Goal: Information Seeking & Learning: Understand process/instructions

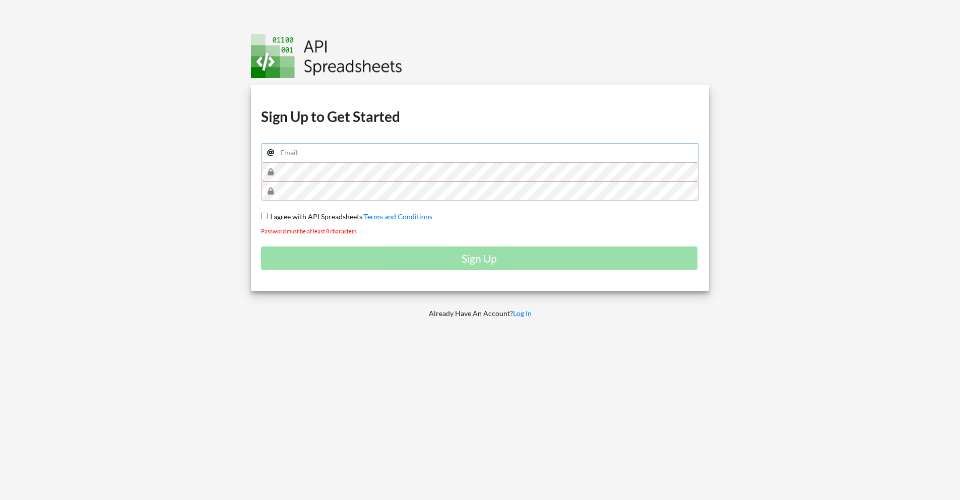
click at [305, 149] on input "email" at bounding box center [480, 152] width 438 height 19
type input "[EMAIL_ADDRESS][DOMAIN_NAME]"
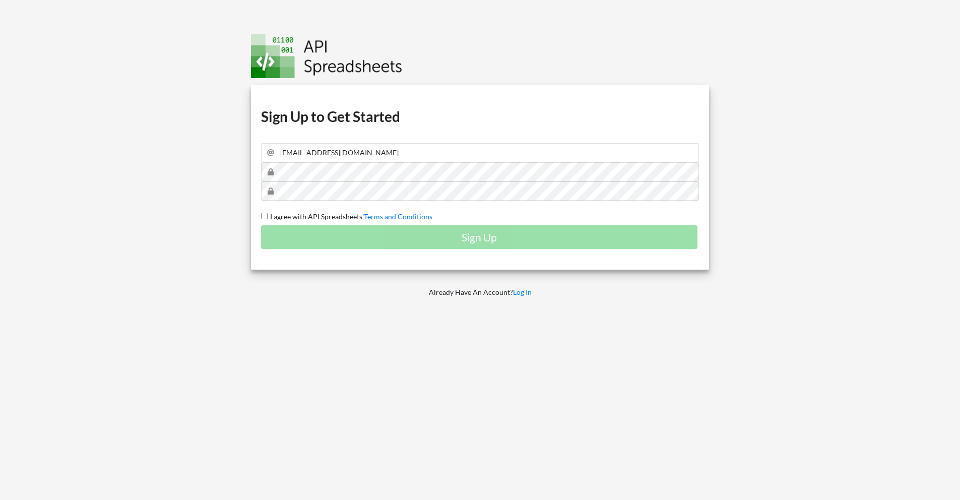
click at [263, 217] on input "I agree with API Spreadsheets' Terms and Conditions" at bounding box center [264, 216] width 7 height 7
checkbox input "true"
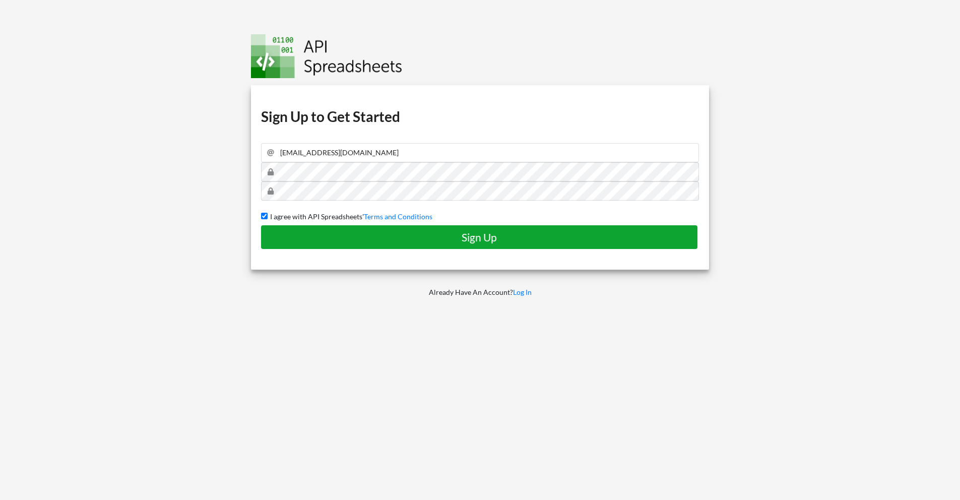
click at [379, 241] on h4 "Sign Up" at bounding box center [479, 237] width 415 height 13
checkbox input "false"
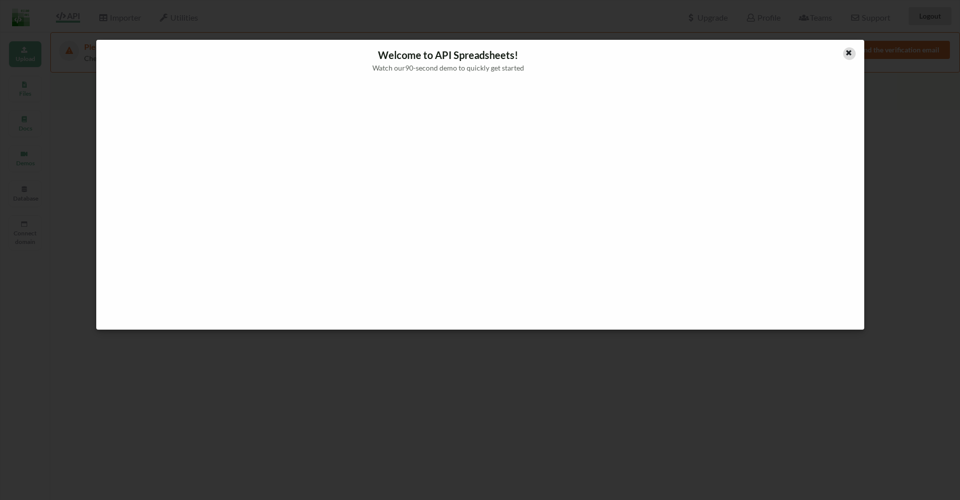
click at [845, 54] on icon at bounding box center [848, 51] width 9 height 7
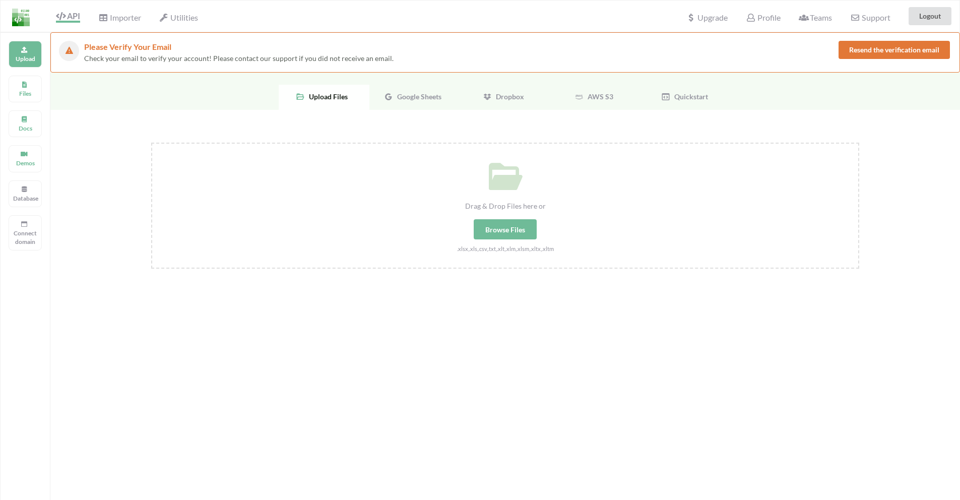
click at [409, 99] on span "Google Sheets" at bounding box center [417, 96] width 48 height 9
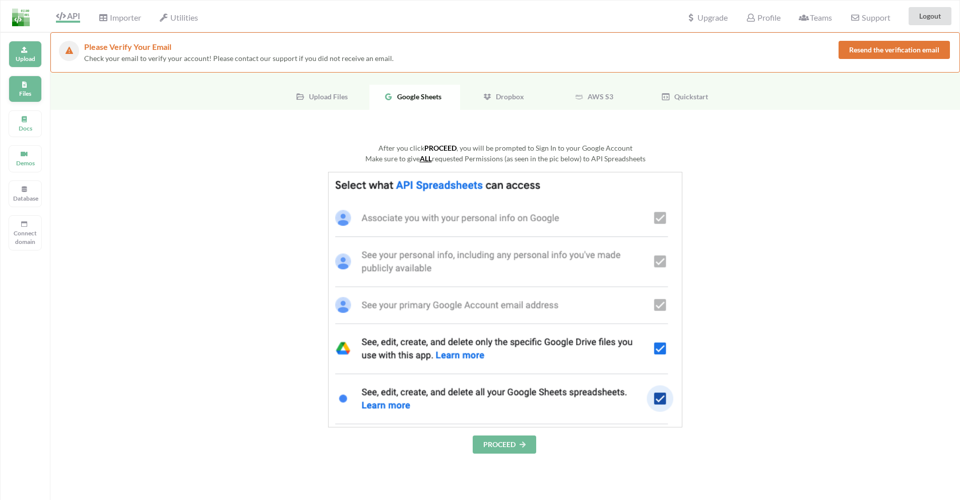
click at [35, 90] on p "Files" at bounding box center [25, 93] width 24 height 9
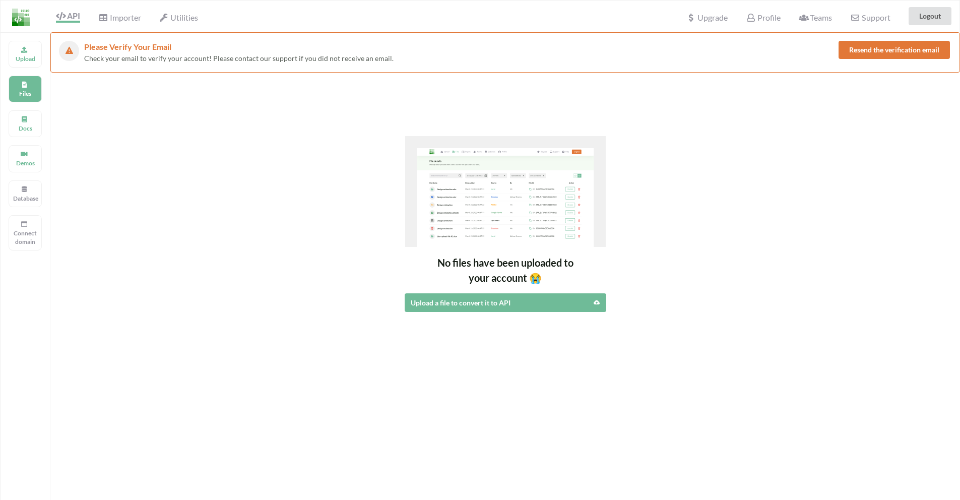
click at [901, 51] on button "Resend the verification email" at bounding box center [893, 50] width 111 height 18
click at [893, 51] on button "Resend the verification email" at bounding box center [893, 50] width 111 height 18
click at [11, 127] on div "Docs" at bounding box center [25, 123] width 33 height 27
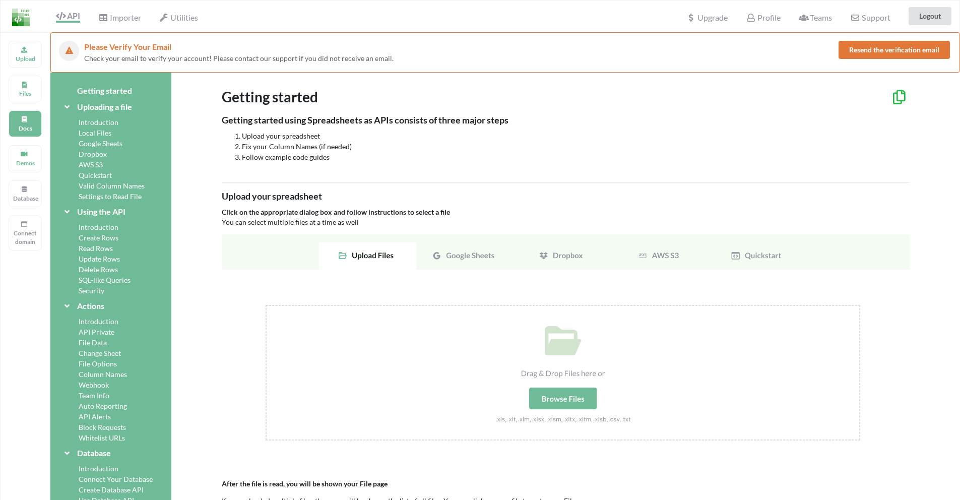
click at [468, 255] on img at bounding box center [566, 348] width 688 height 229
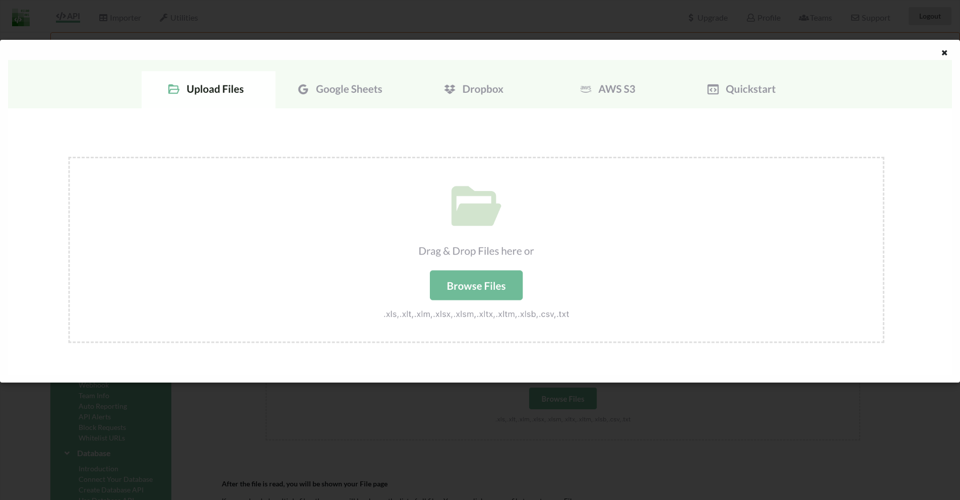
click at [948, 46] on div at bounding box center [480, 211] width 960 height 342
click at [753, 88] on img at bounding box center [480, 217] width 944 height 314
click at [946, 53] on icon at bounding box center [944, 51] width 9 height 7
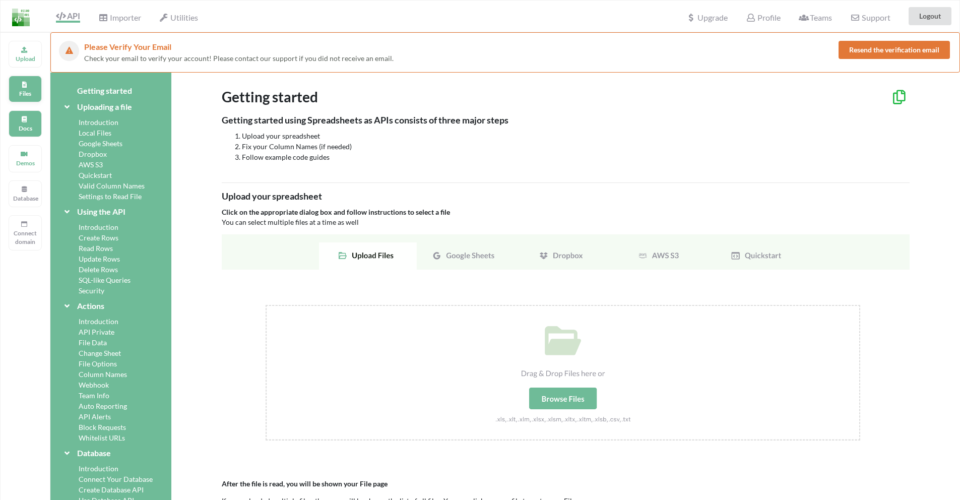
click at [28, 80] on div "Files" at bounding box center [25, 89] width 33 height 27
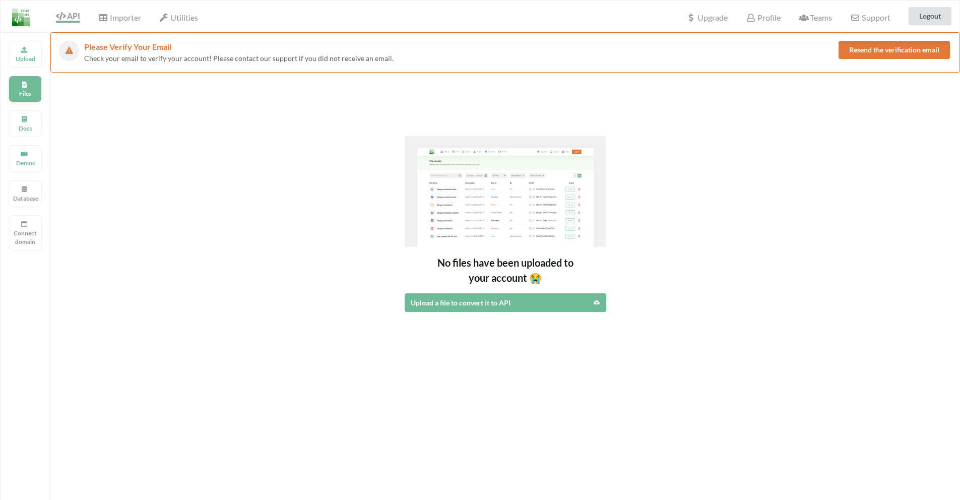
click at [21, 100] on div "Files" at bounding box center [25, 89] width 33 height 27
click at [22, 113] on div "Docs" at bounding box center [25, 123] width 33 height 27
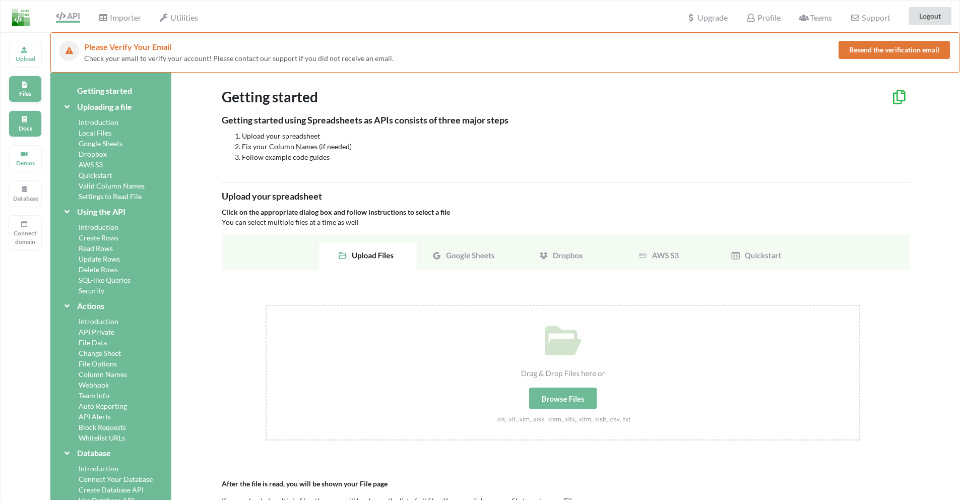
click at [23, 83] on icon at bounding box center [24, 83] width 7 height 6
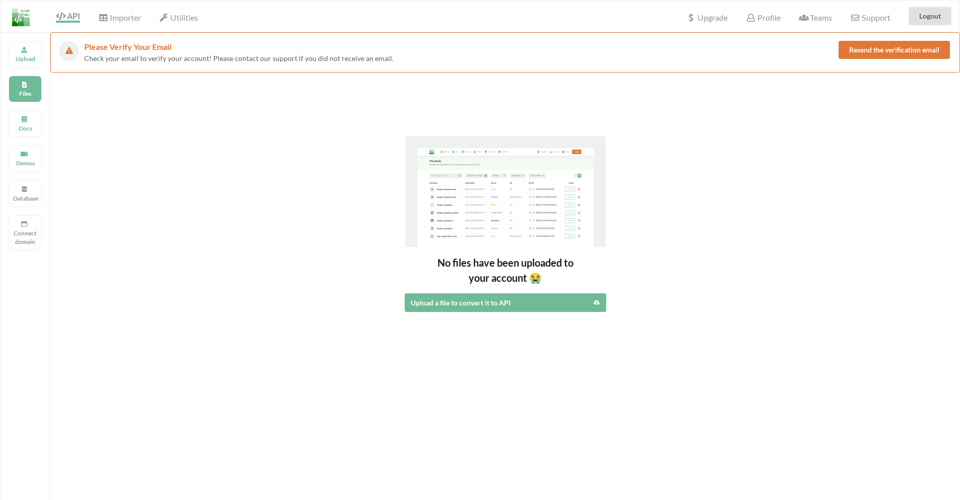
click at [762, 12] on div "Profile" at bounding box center [762, 16] width 47 height 22
click at [759, 15] on span "Profile" at bounding box center [763, 19] width 34 height 12
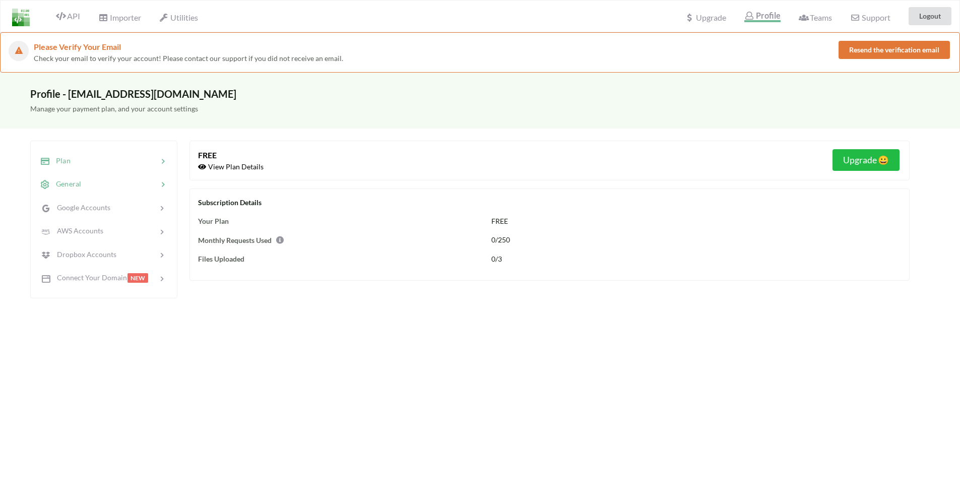
click at [110, 179] on div at bounding box center [119, 184] width 77 height 12
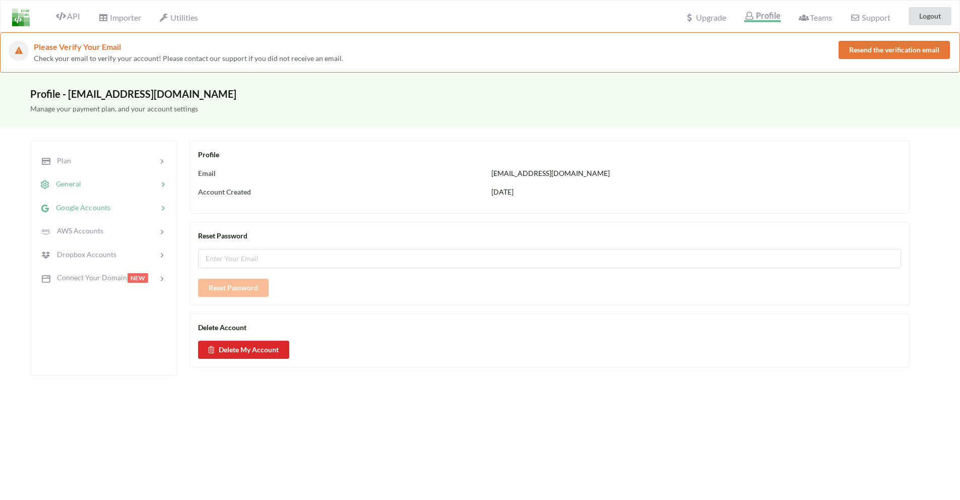
click at [121, 204] on div at bounding box center [133, 208] width 47 height 12
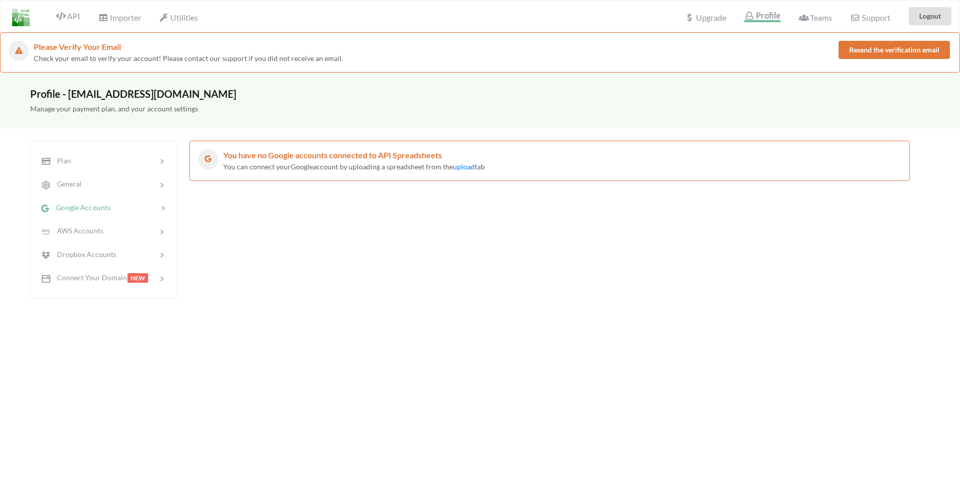
click at [21, 23] on img at bounding box center [21, 18] width 18 height 18
click at [22, 19] on img at bounding box center [21, 18] width 18 height 18
click at [715, 20] on span "Upgrade" at bounding box center [705, 17] width 41 height 11
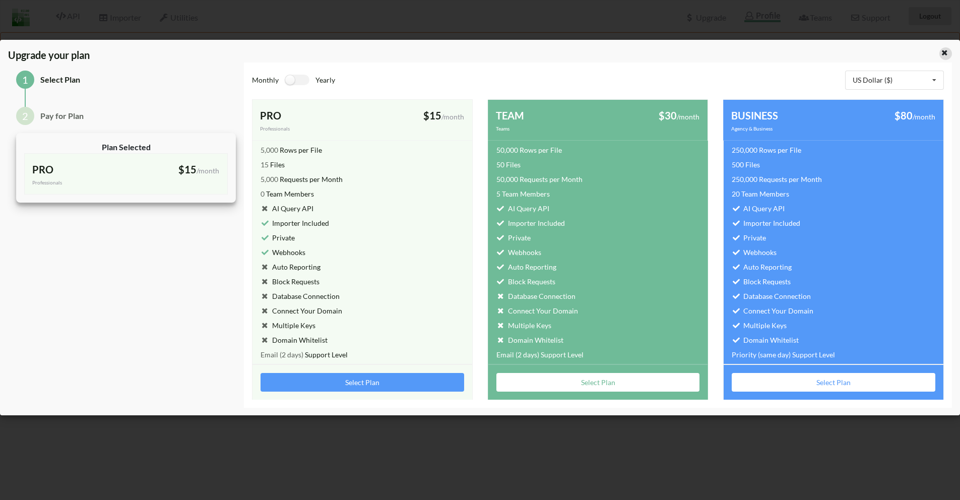
click at [947, 50] on icon at bounding box center [944, 51] width 9 height 7
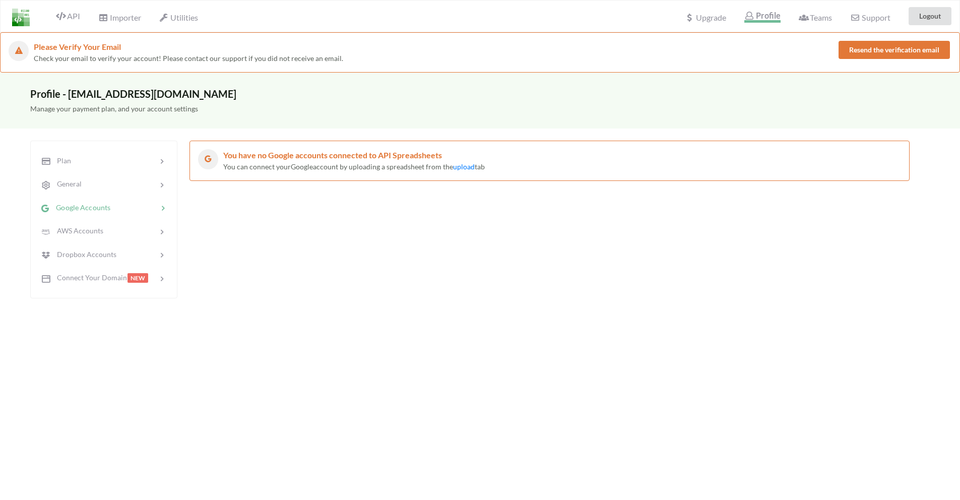
click at [769, 15] on span "Profile" at bounding box center [762, 17] width 36 height 12
click at [74, 15] on span "API" at bounding box center [68, 17] width 24 height 12
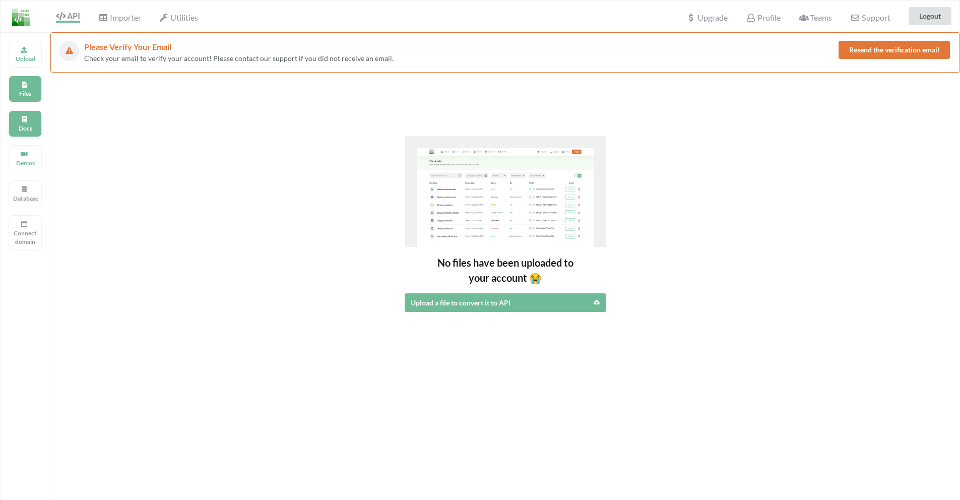
click at [32, 126] on p "Docs" at bounding box center [25, 128] width 24 height 9
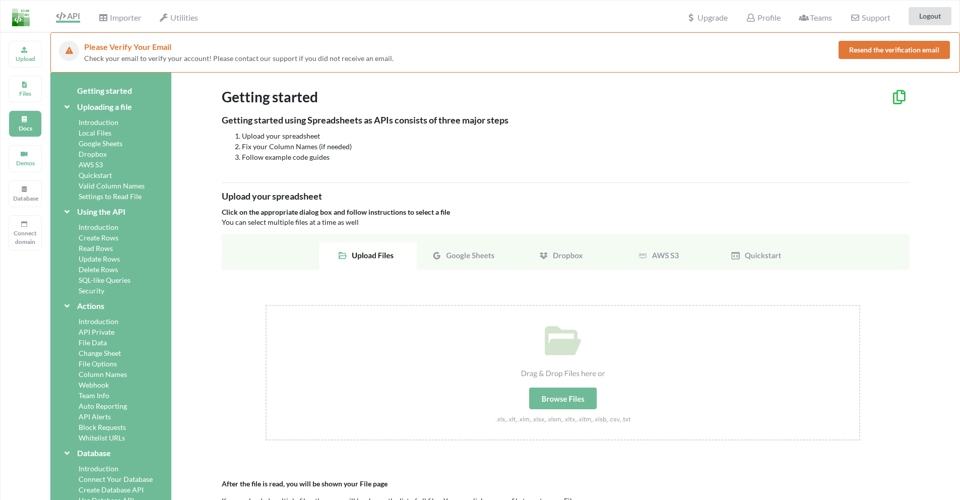
click at [107, 90] on div "Getting started" at bounding box center [110, 91] width 97 height 12
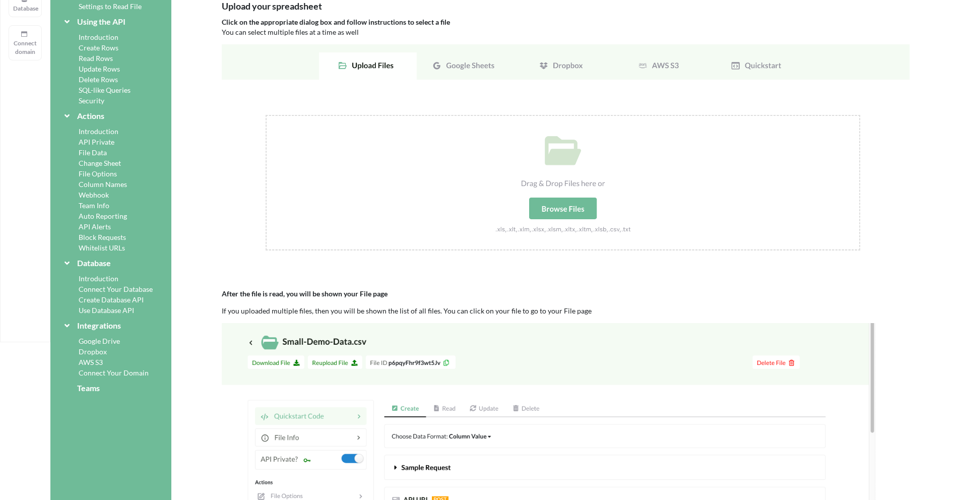
scroll to position [116, 0]
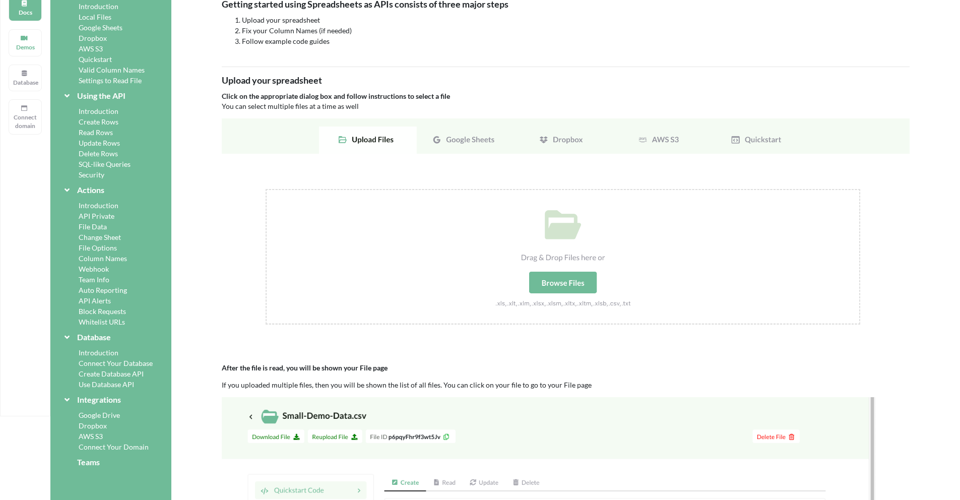
click at [577, 287] on img at bounding box center [566, 232] width 688 height 229
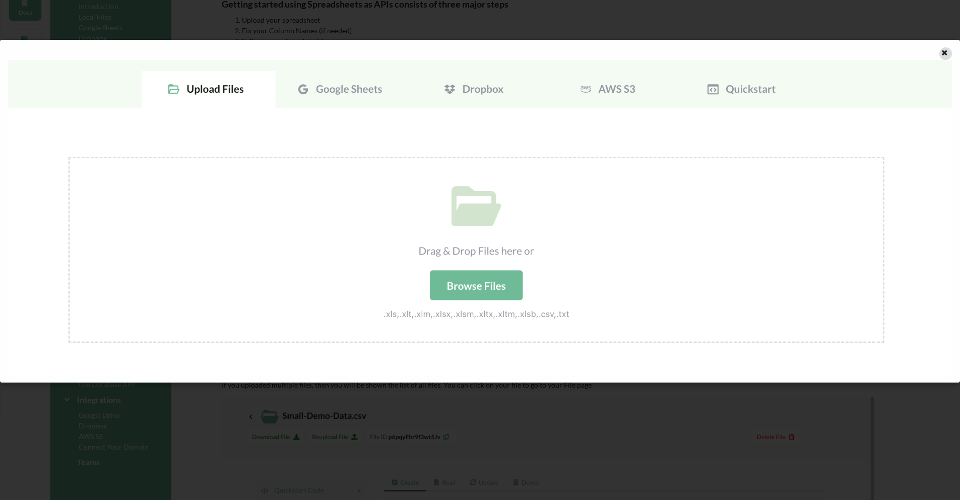
click at [945, 52] on icon at bounding box center [944, 51] width 9 height 7
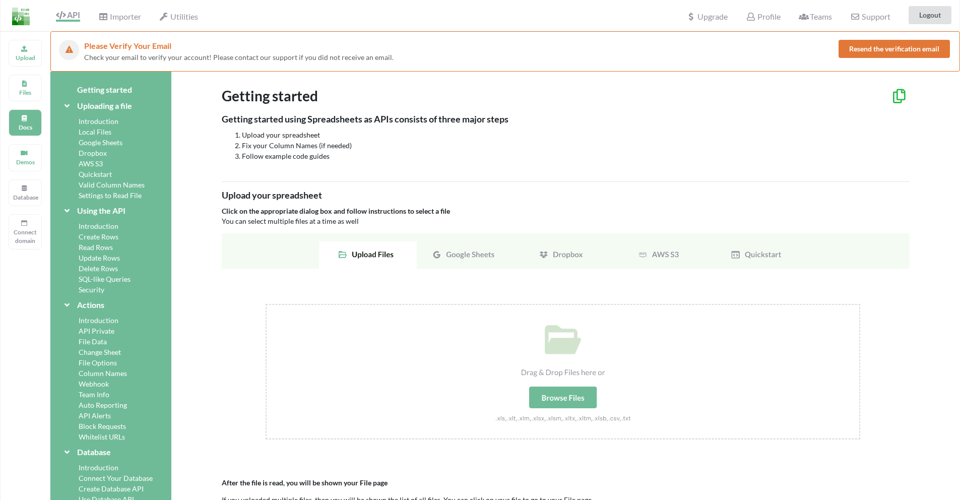
scroll to position [0, 0]
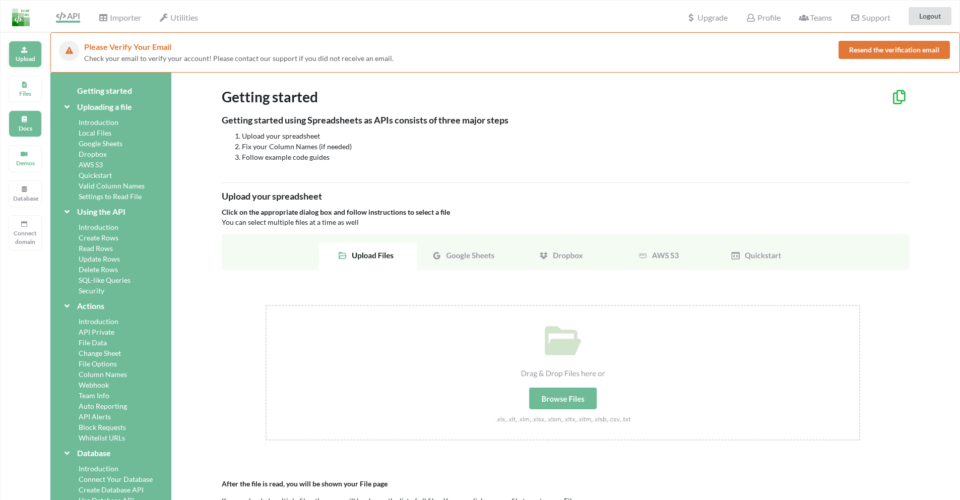
click at [36, 54] on p "Upload" at bounding box center [25, 58] width 24 height 9
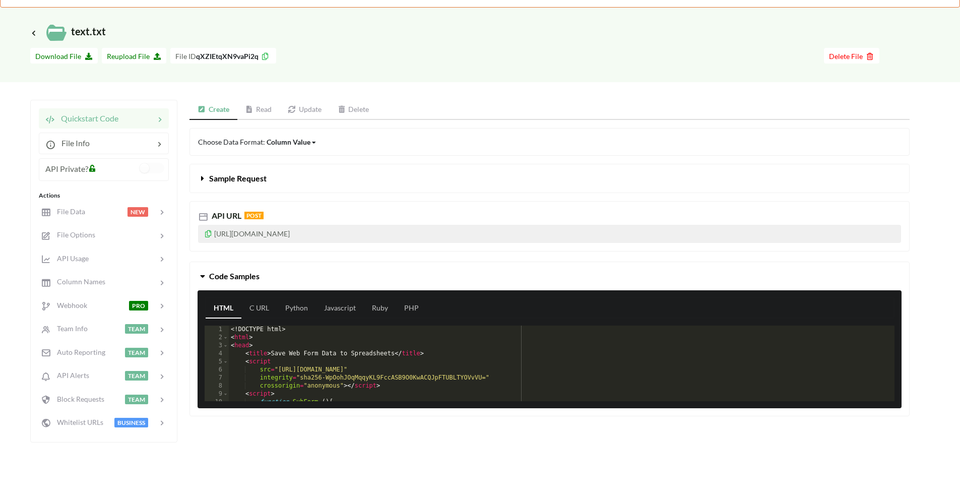
scroll to position [70, 0]
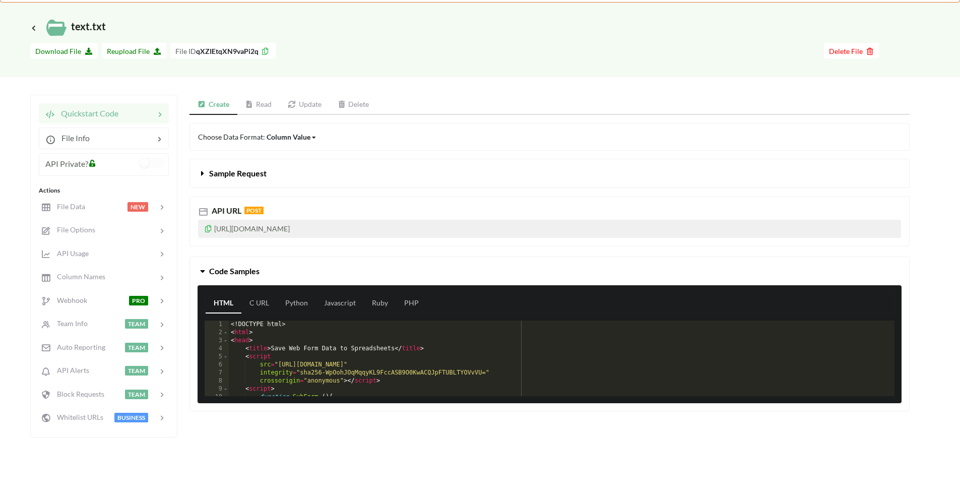
click at [253, 98] on link "Read" at bounding box center [258, 105] width 43 height 20
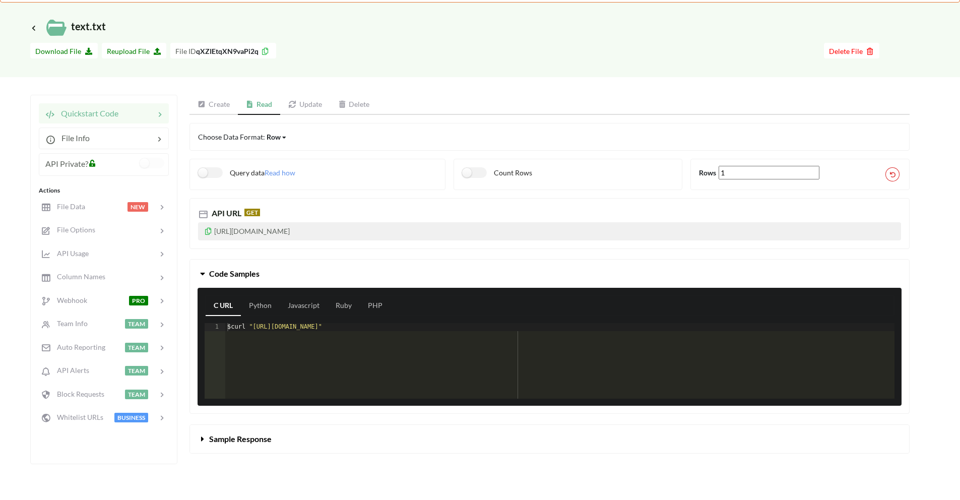
click at [304, 107] on link "Update" at bounding box center [305, 105] width 50 height 20
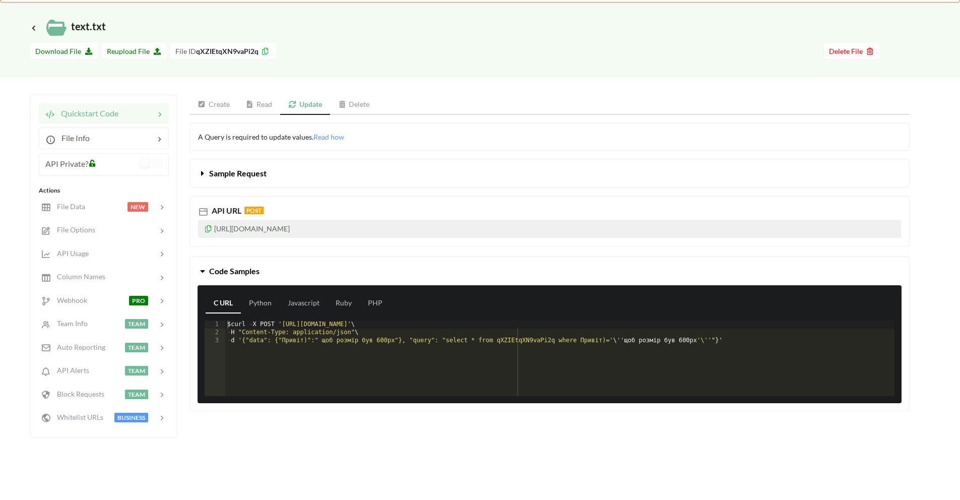
click at [255, 107] on link "Read" at bounding box center [259, 105] width 43 height 20
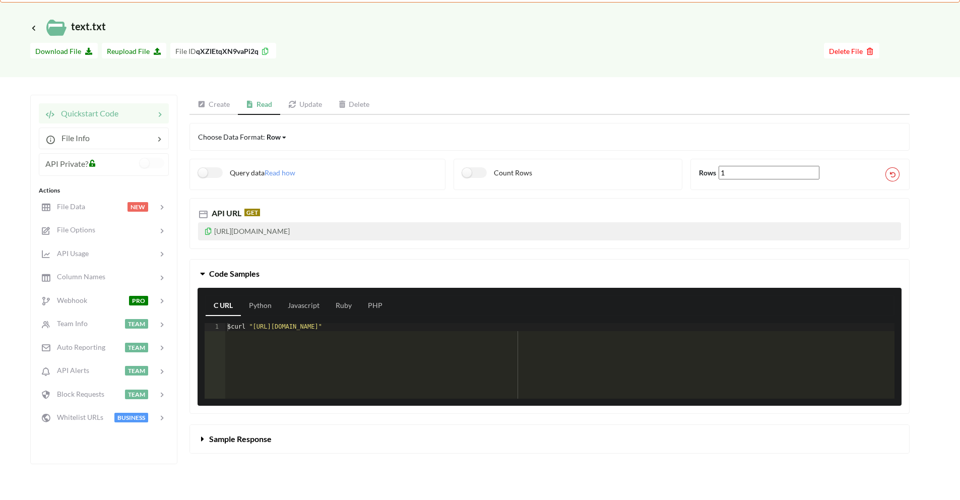
click at [308, 103] on link "Update" at bounding box center [305, 105] width 50 height 20
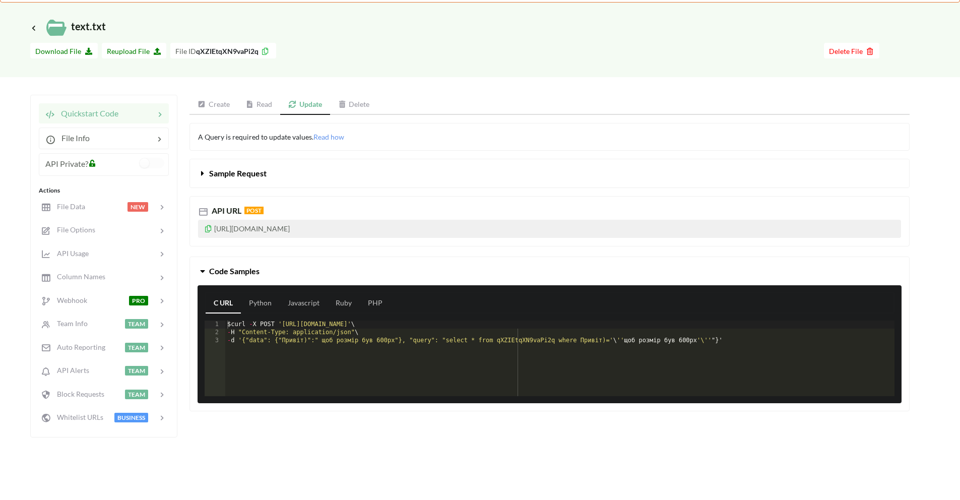
click at [276, 105] on link "Read" at bounding box center [259, 105] width 43 height 20
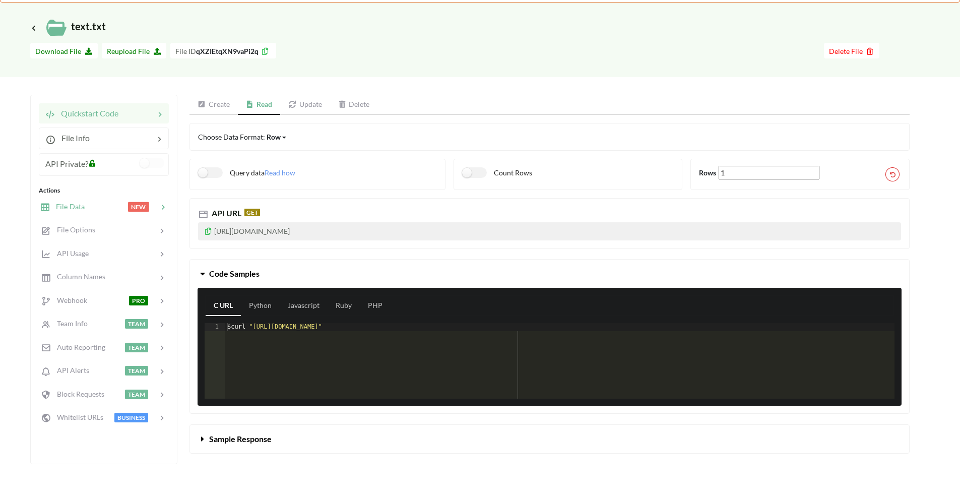
click at [159, 208] on icon at bounding box center [163, 207] width 10 height 10
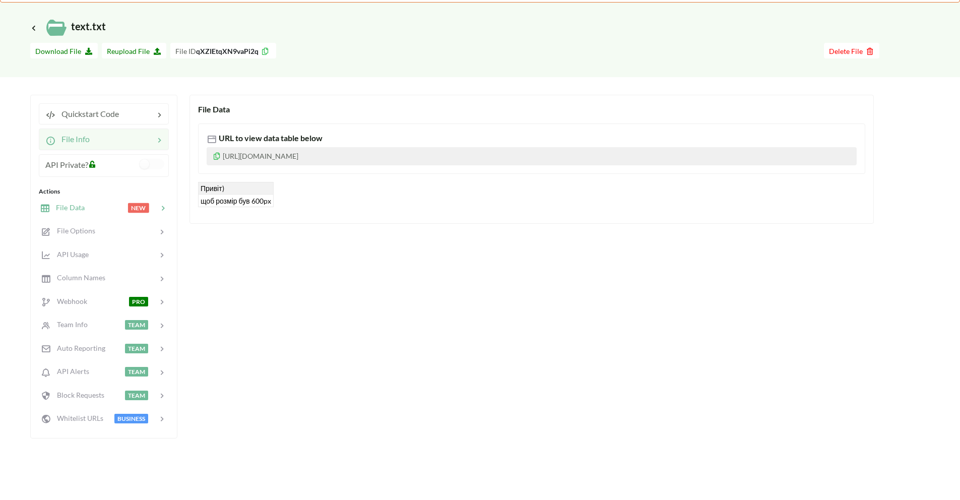
click at [144, 142] on div at bounding box center [122, 139] width 64 height 12
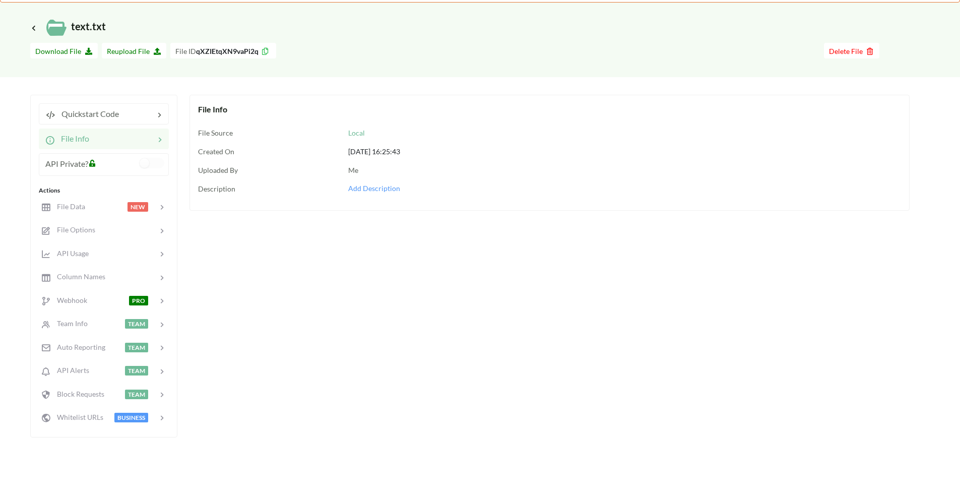
click at [106, 166] on div at bounding box center [118, 166] width 41 height 17
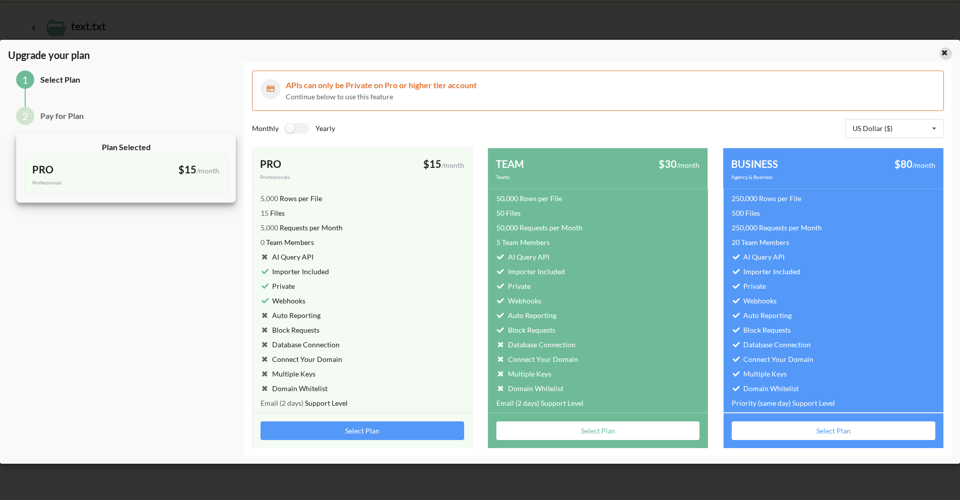
click at [946, 54] on icon at bounding box center [944, 51] width 9 height 7
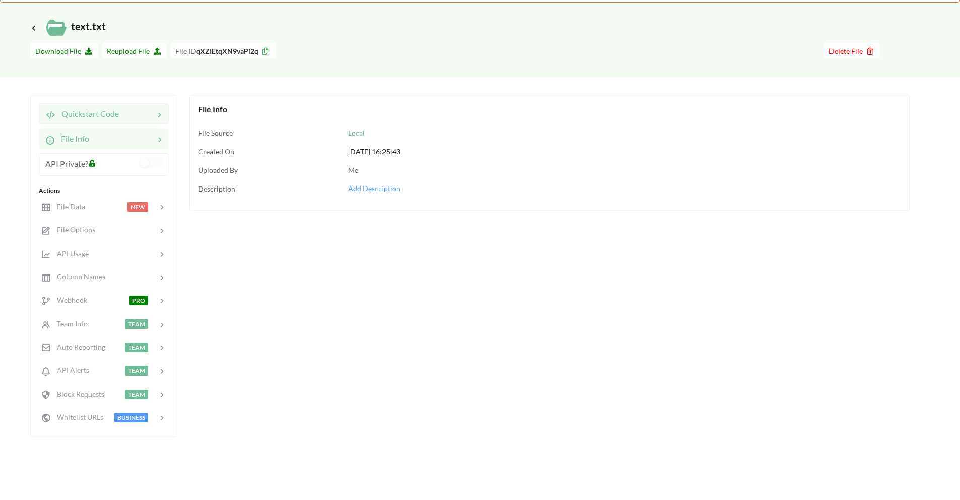
click at [122, 118] on div at bounding box center [136, 114] width 35 height 12
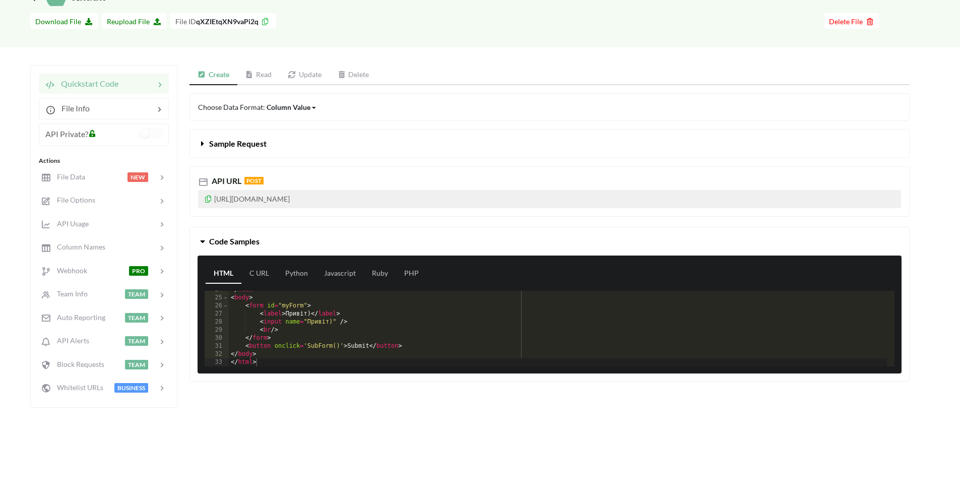
scroll to position [131, 0]
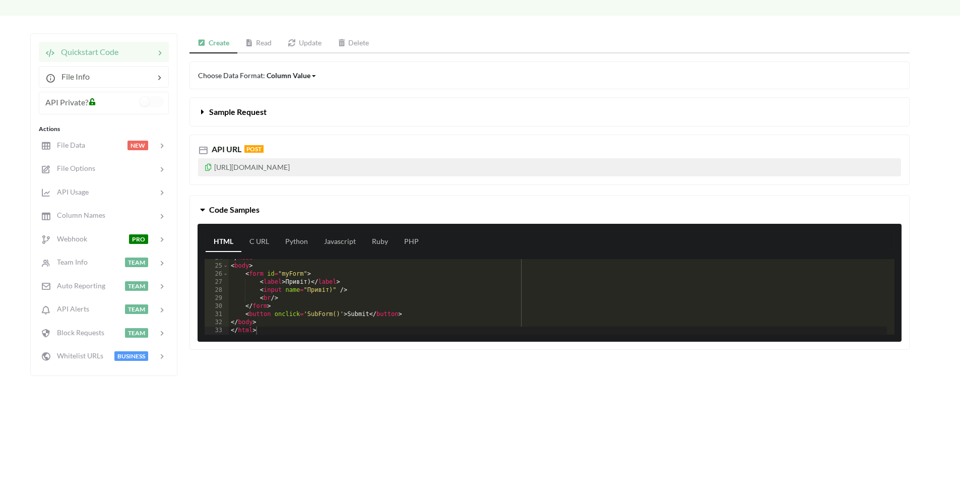
click at [266, 43] on link "Read" at bounding box center [258, 43] width 43 height 20
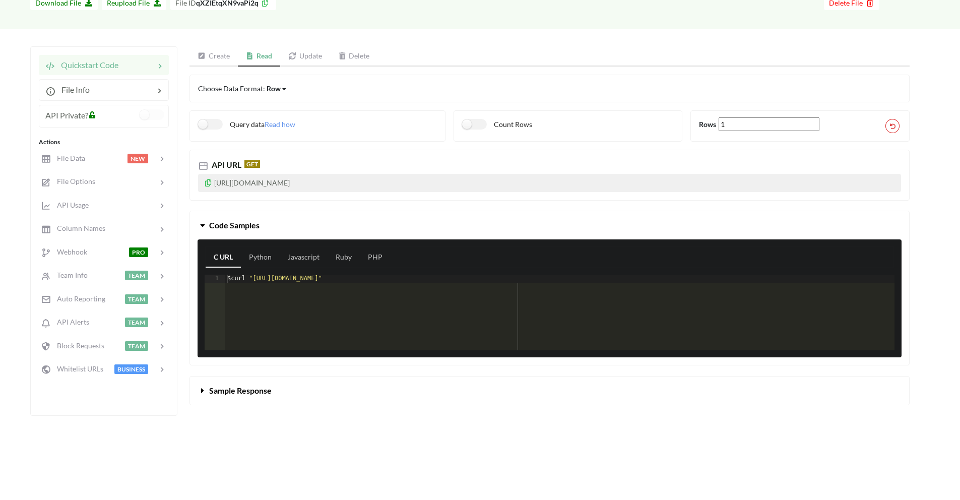
scroll to position [109, 0]
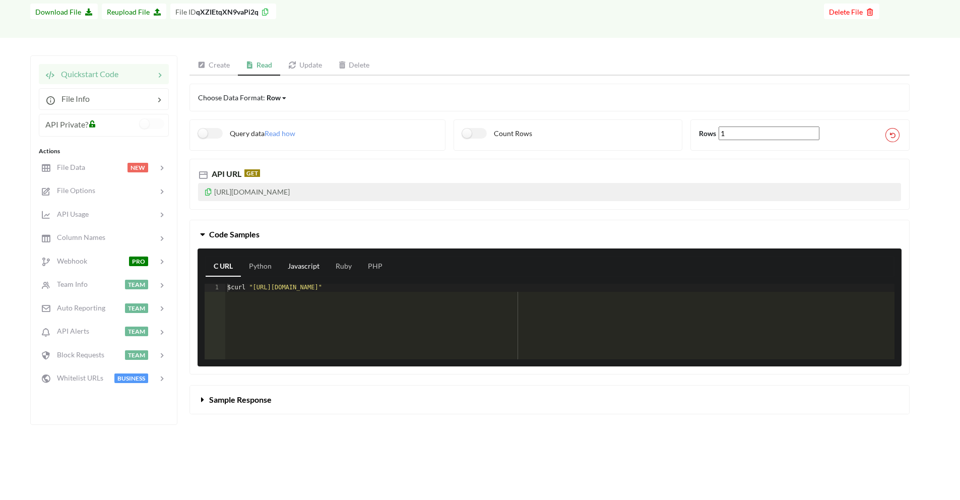
click at [302, 268] on link "Javascript" at bounding box center [304, 266] width 48 height 20
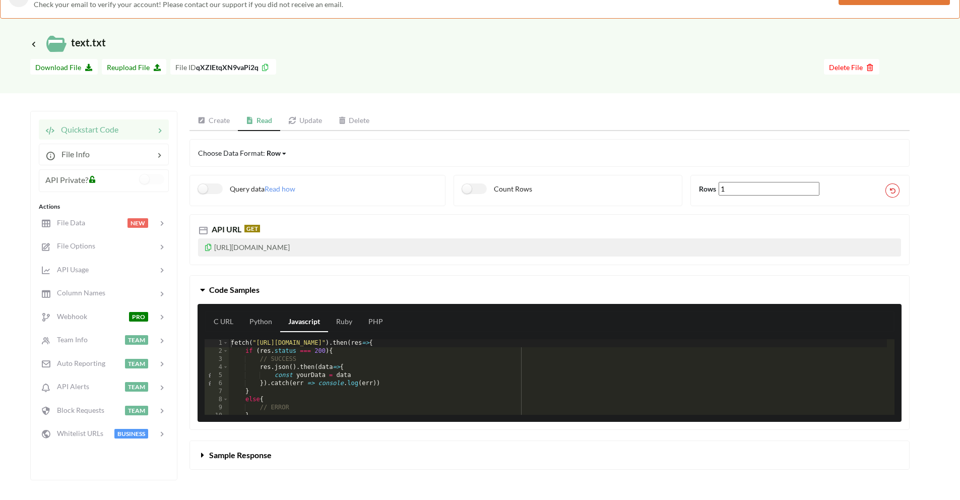
scroll to position [7, 0]
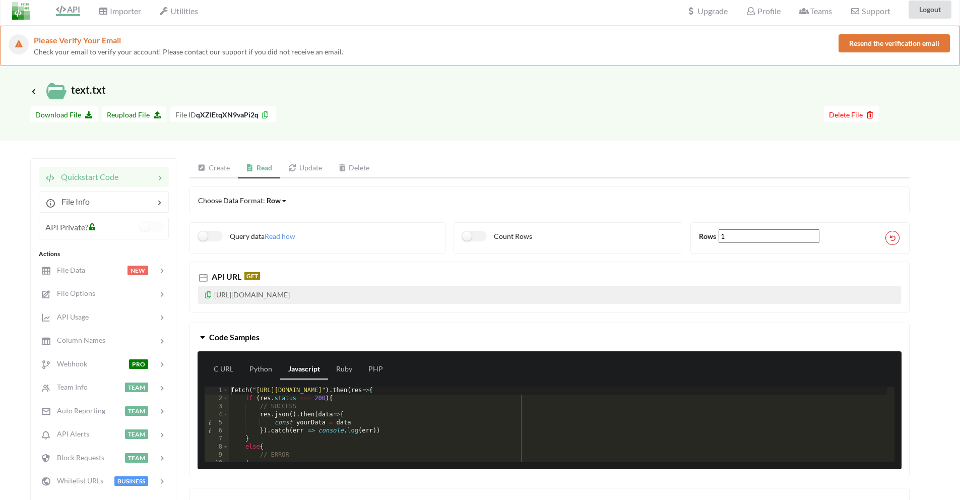
click at [316, 169] on link "Update" at bounding box center [305, 168] width 50 height 20
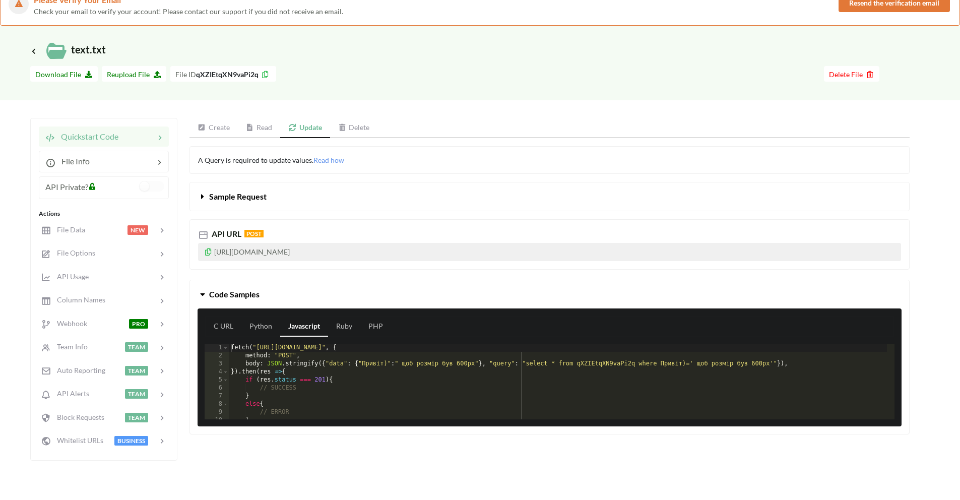
scroll to position [62, 0]
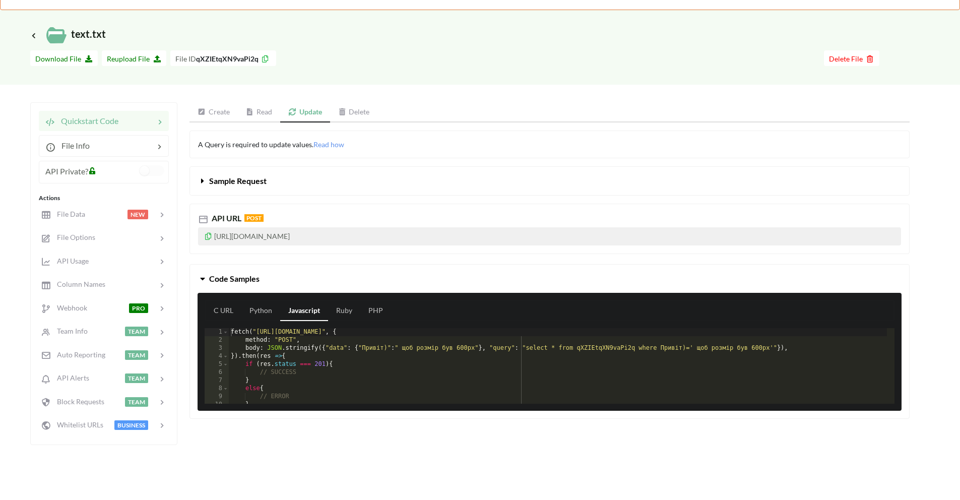
click at [261, 118] on link "Read" at bounding box center [259, 112] width 43 height 20
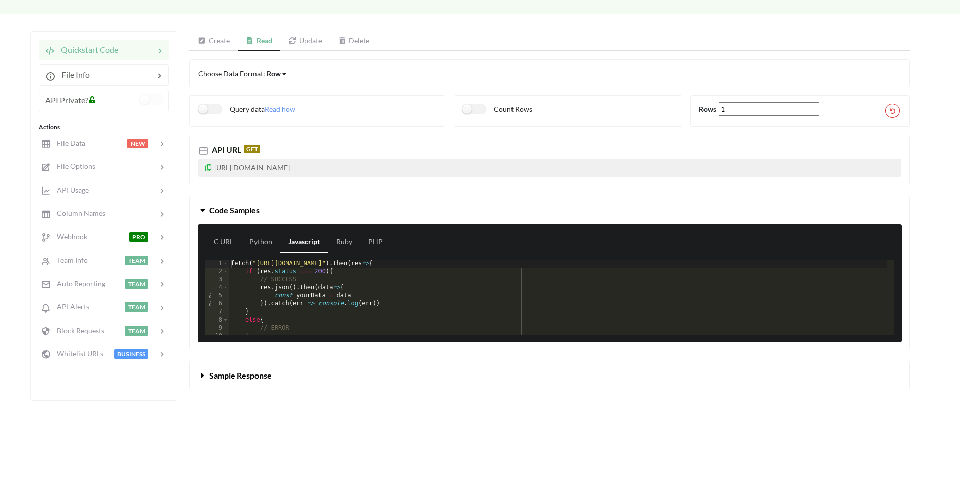
scroll to position [119, 0]
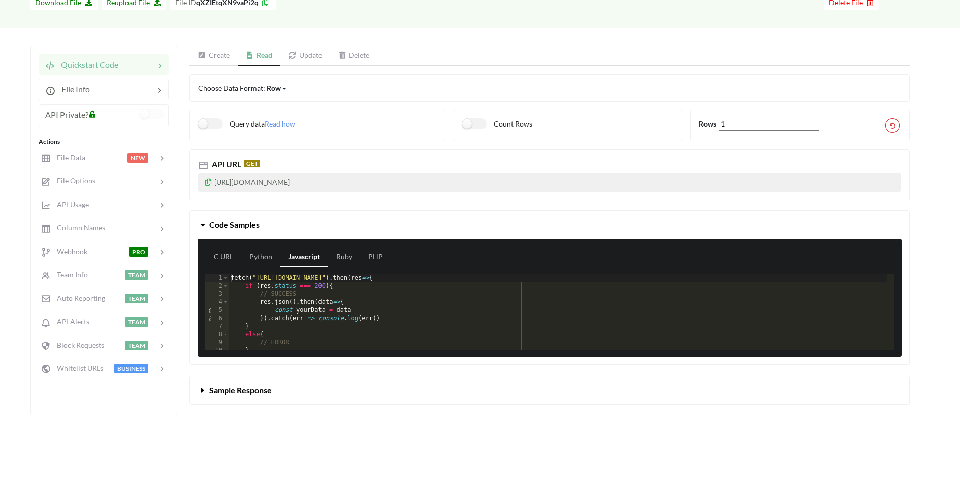
click at [202, 391] on icon at bounding box center [203, 388] width 10 height 8
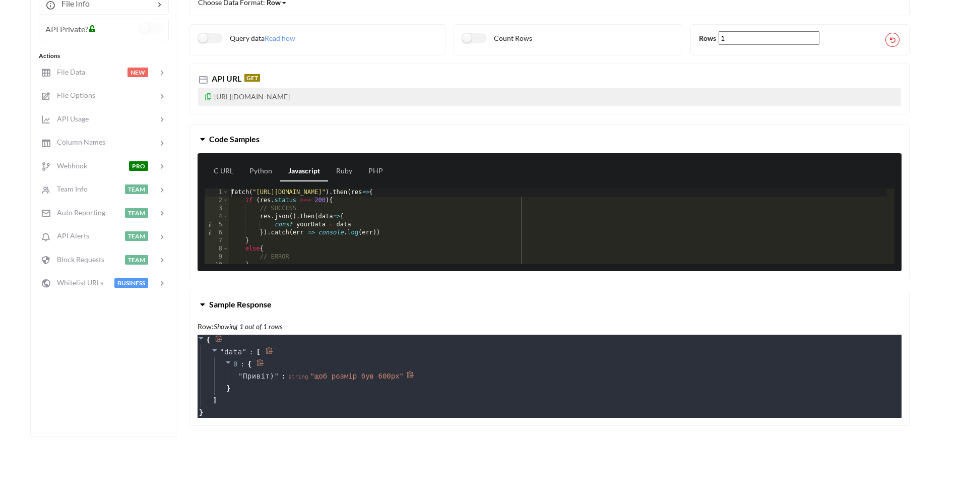
scroll to position [210, 0]
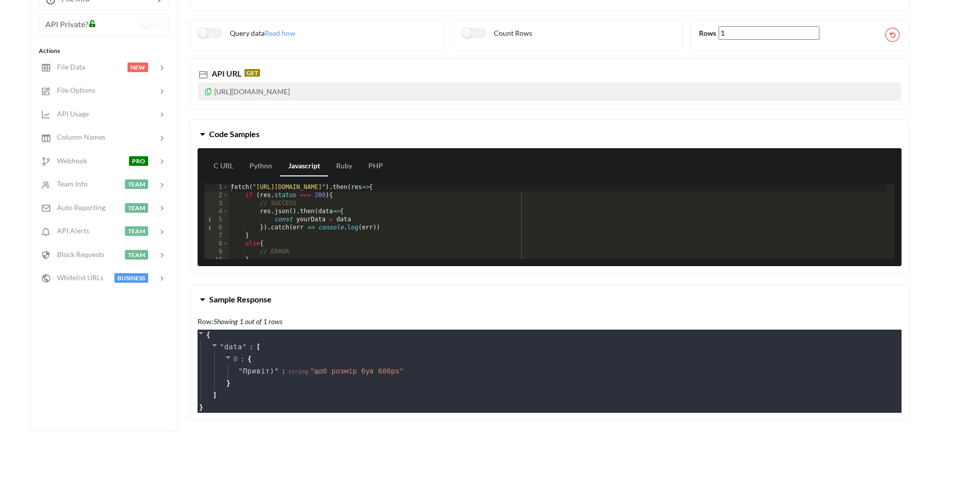
click at [200, 297] on icon at bounding box center [203, 297] width 10 height 8
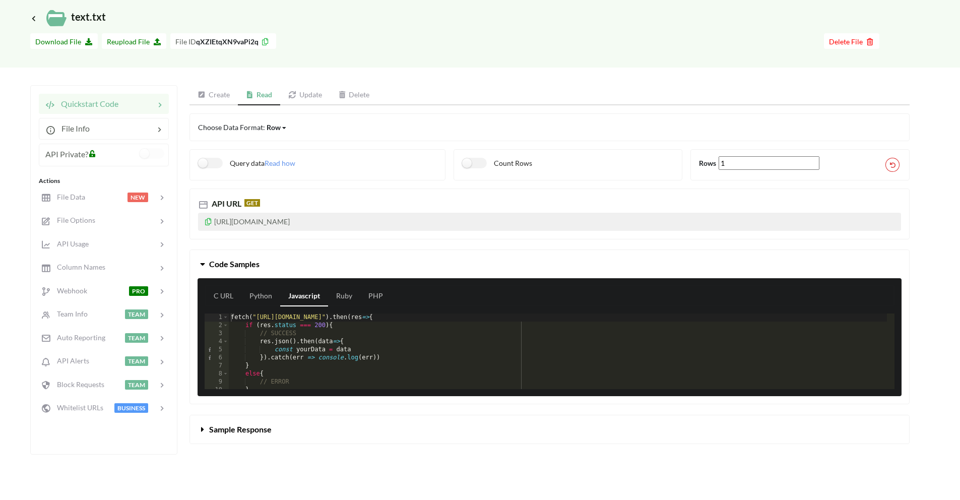
scroll to position [43, 0]
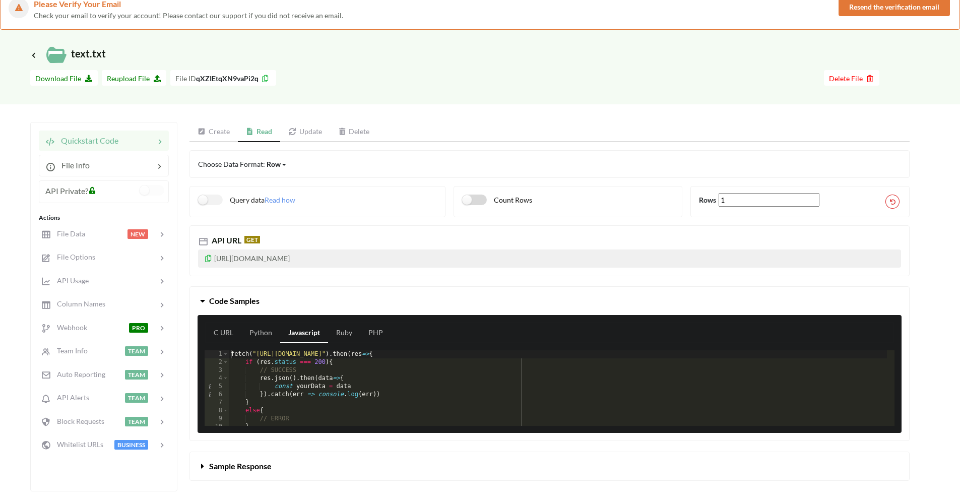
click at [470, 197] on label "Count Rows" at bounding box center [497, 199] width 70 height 11
click at [472, 197] on label "Count Rows" at bounding box center [497, 199] width 70 height 11
checkbox input "false"
click at [213, 201] on label "Query data" at bounding box center [231, 199] width 67 height 11
checkbox input "true"
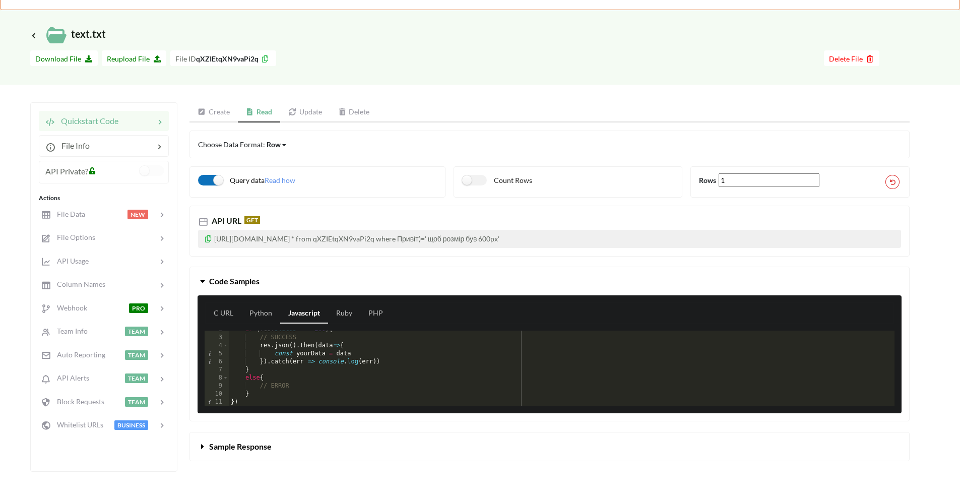
scroll to position [101, 0]
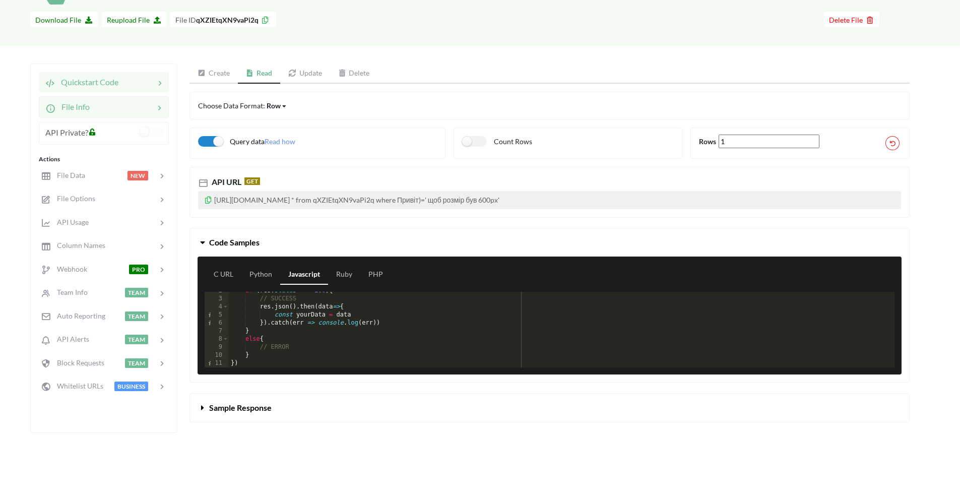
click at [119, 103] on div at bounding box center [122, 107] width 64 height 12
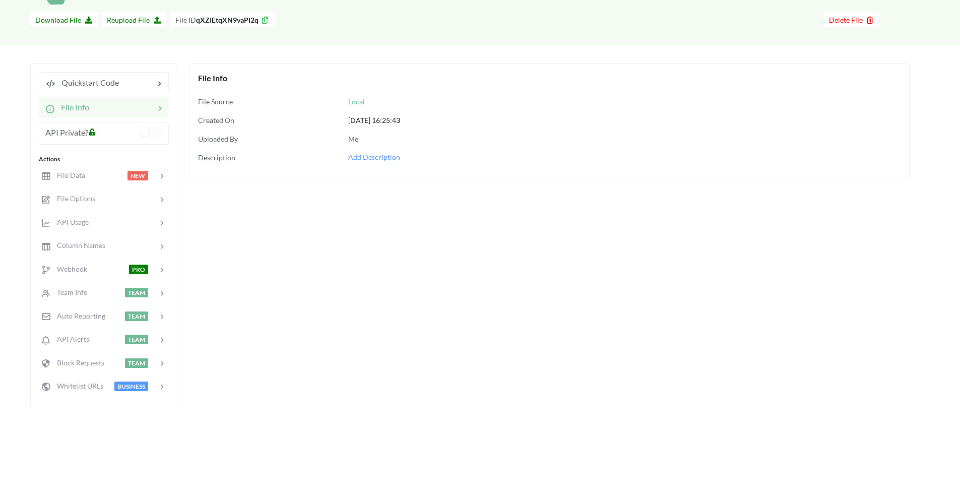
click at [110, 131] on div at bounding box center [118, 134] width 41 height 17
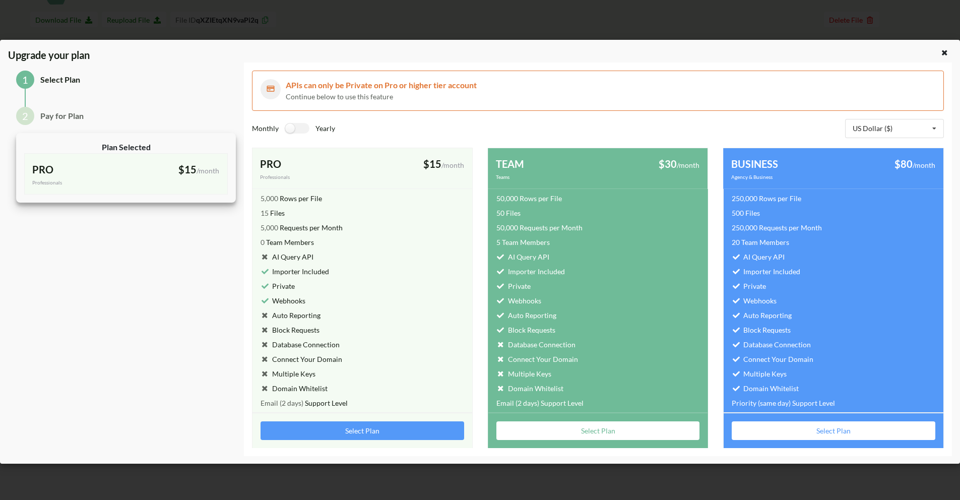
click at [946, 55] on icon at bounding box center [944, 51] width 9 height 7
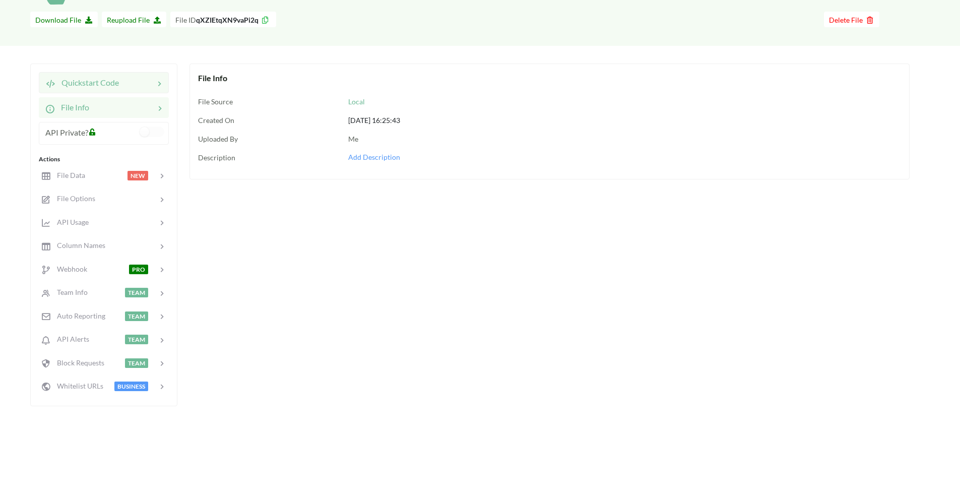
click at [71, 84] on span "Quickstart Code" at bounding box center [86, 83] width 63 height 10
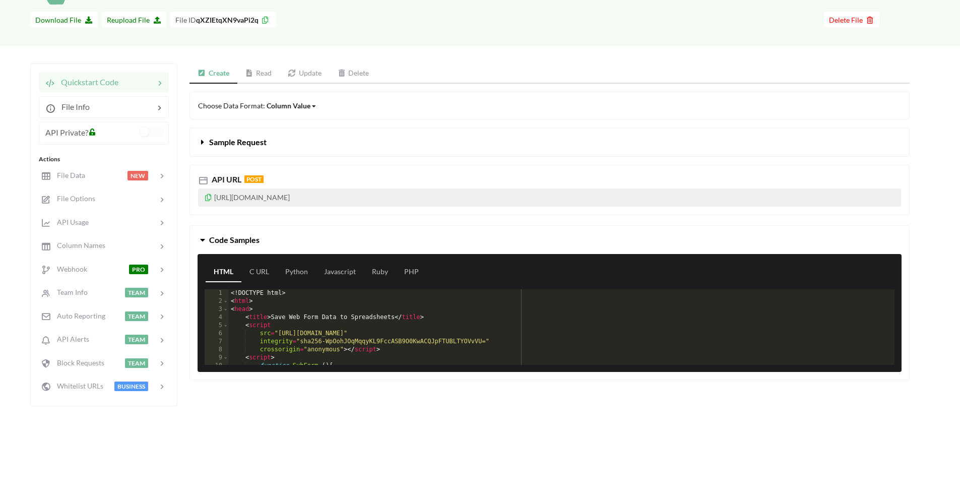
click at [313, 106] on icon at bounding box center [314, 106] width 4 height 6
click at [163, 201] on icon at bounding box center [163, 199] width 10 height 10
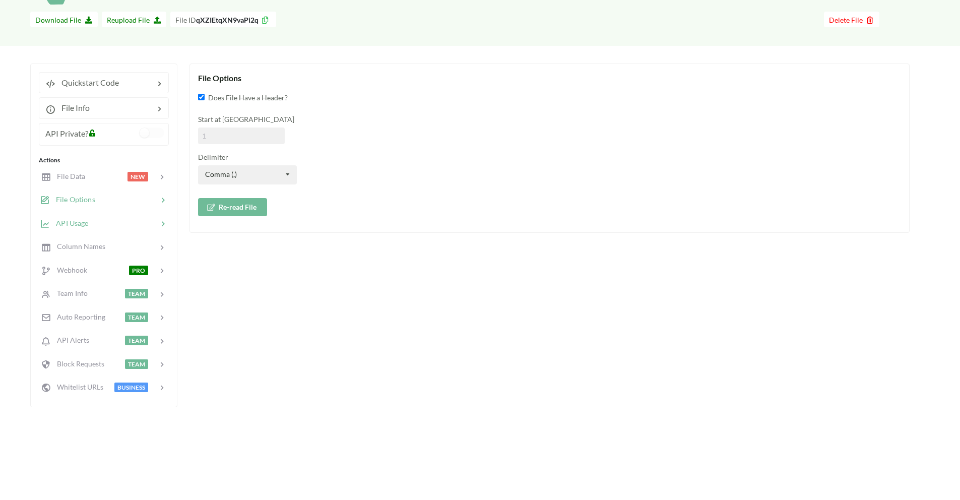
click at [133, 220] on div at bounding box center [123, 224] width 70 height 12
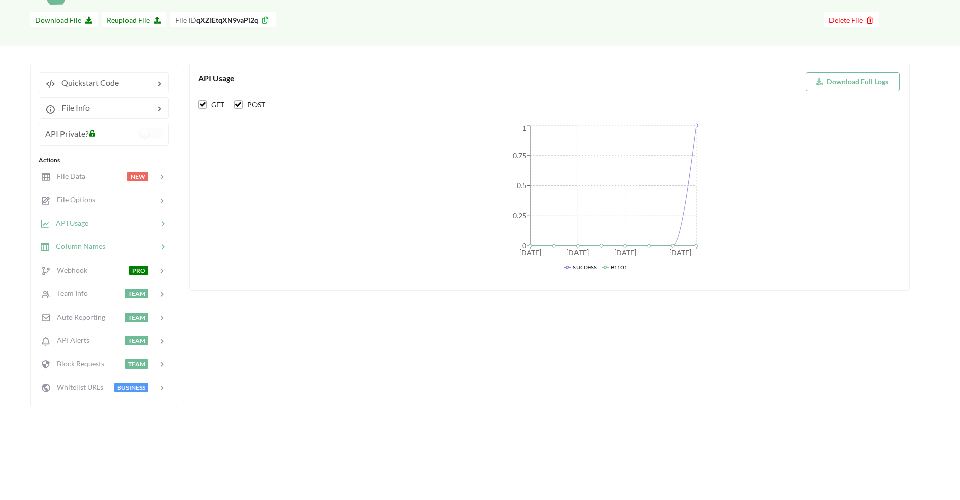
click at [151, 245] on div at bounding box center [131, 247] width 52 height 12
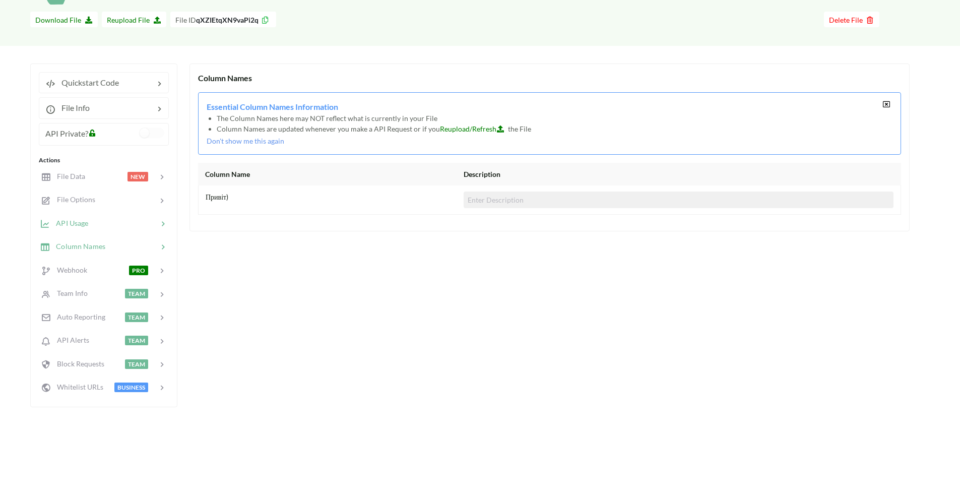
click at [109, 224] on div at bounding box center [123, 224] width 70 height 12
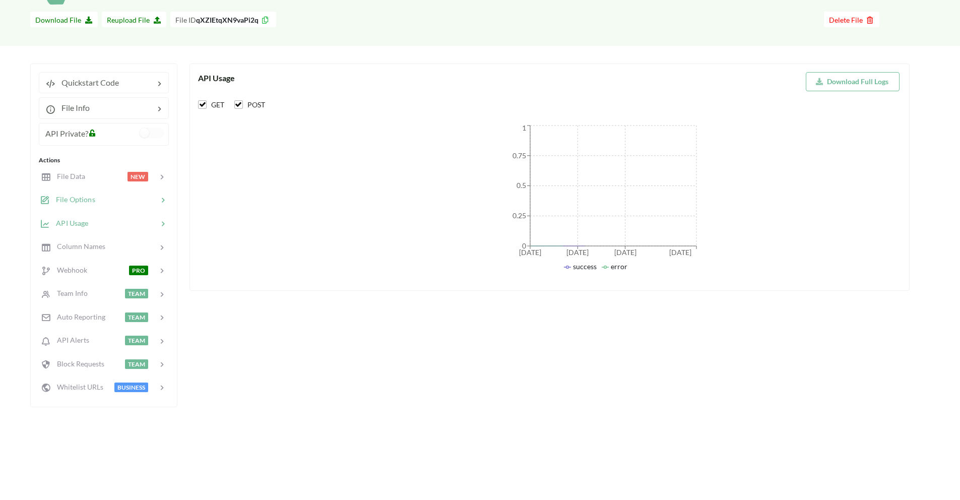
click at [105, 204] on div at bounding box center [126, 200] width 62 height 12
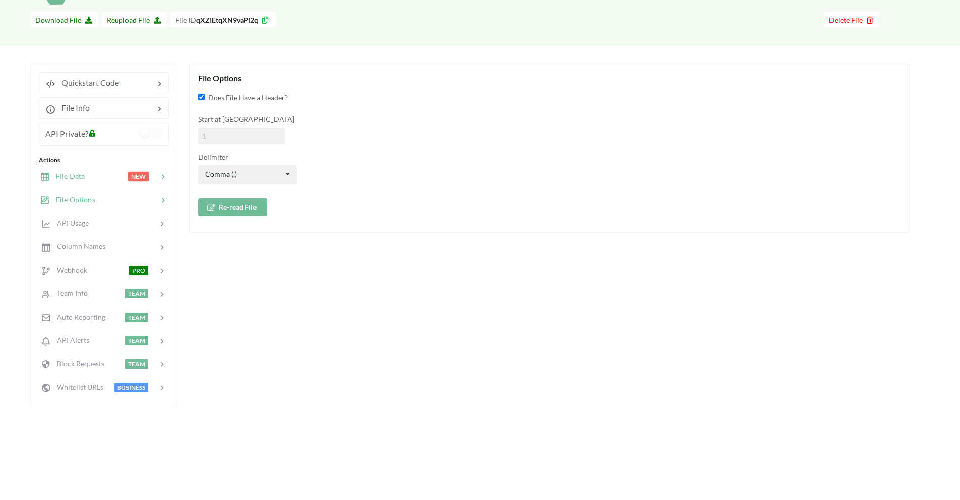
click at [95, 172] on div at bounding box center [106, 177] width 43 height 12
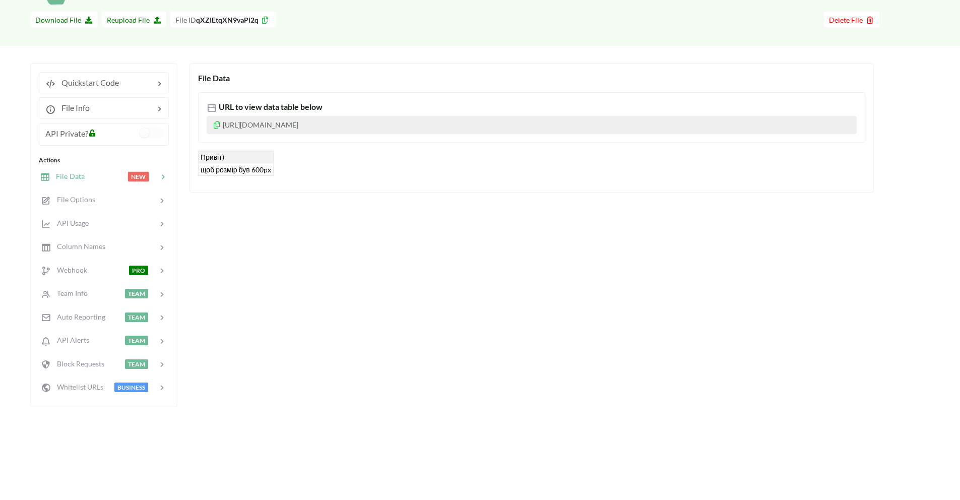
click at [105, 134] on div at bounding box center [118, 135] width 41 height 17
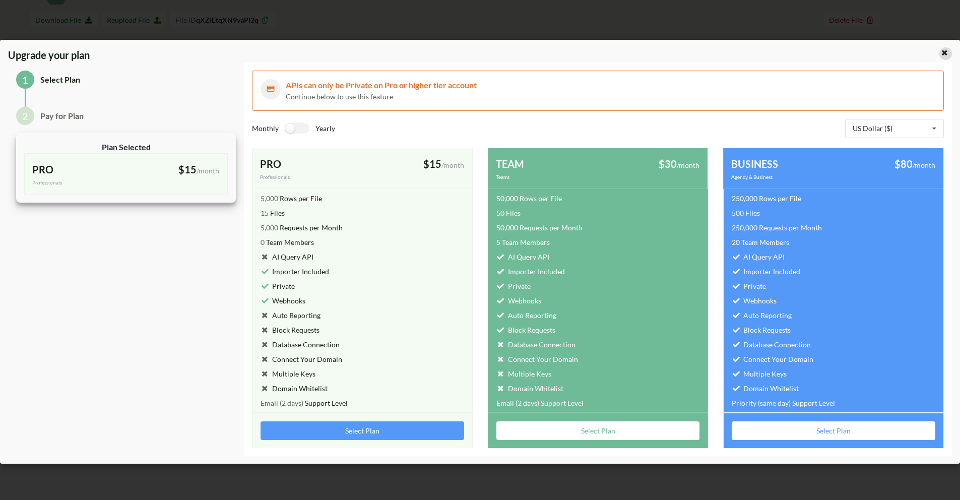
click at [942, 49] on icon at bounding box center [944, 51] width 9 height 7
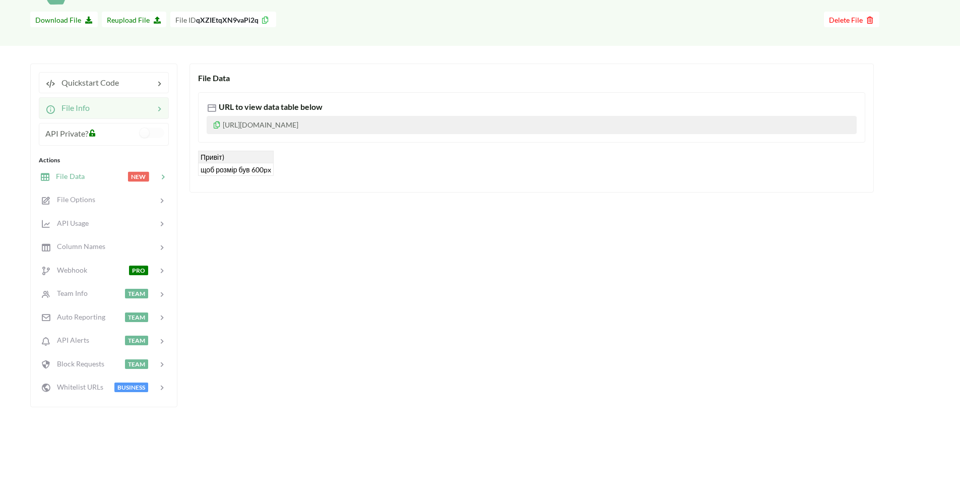
click at [117, 104] on div at bounding box center [122, 108] width 64 height 12
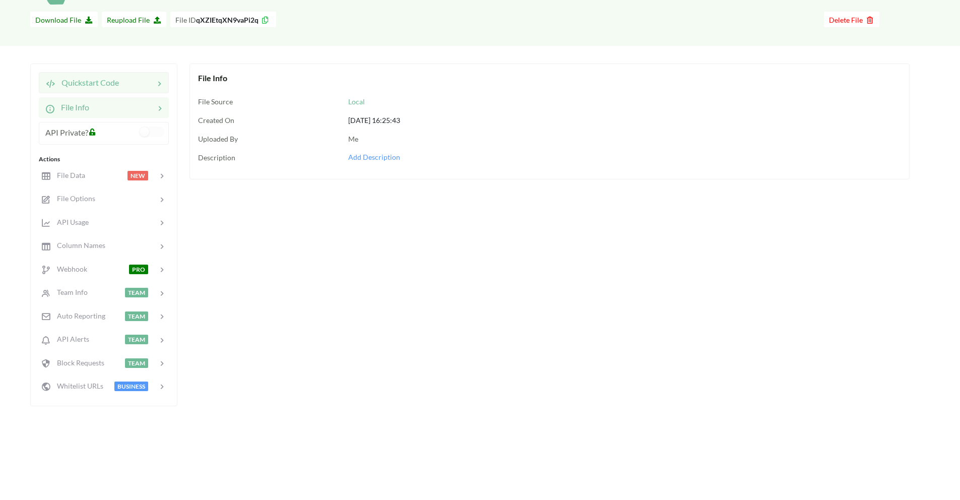
click at [121, 76] on div "Quickstart Code" at bounding box center [104, 82] width 130 height 21
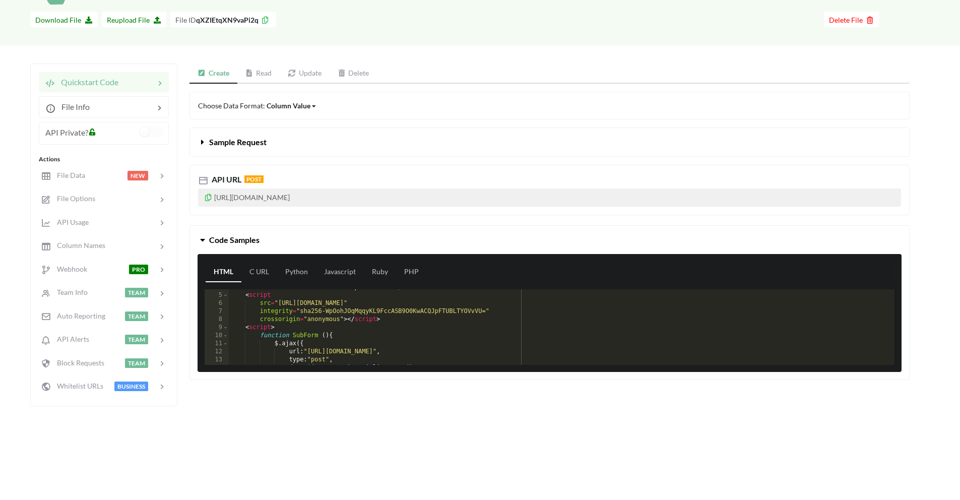
scroll to position [60, 0]
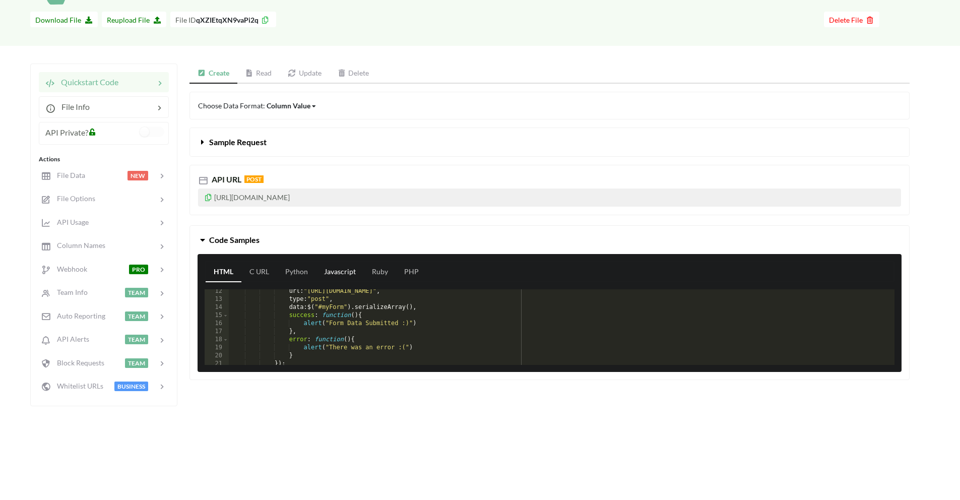
click at [327, 274] on link "Javascript" at bounding box center [340, 272] width 48 height 20
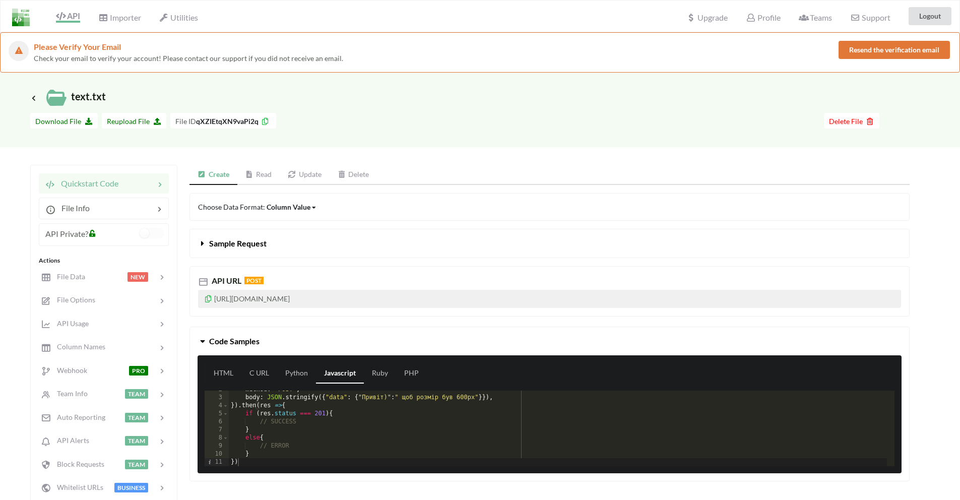
scroll to position [0, 0]
click at [320, 175] on link "Update" at bounding box center [305, 175] width 50 height 20
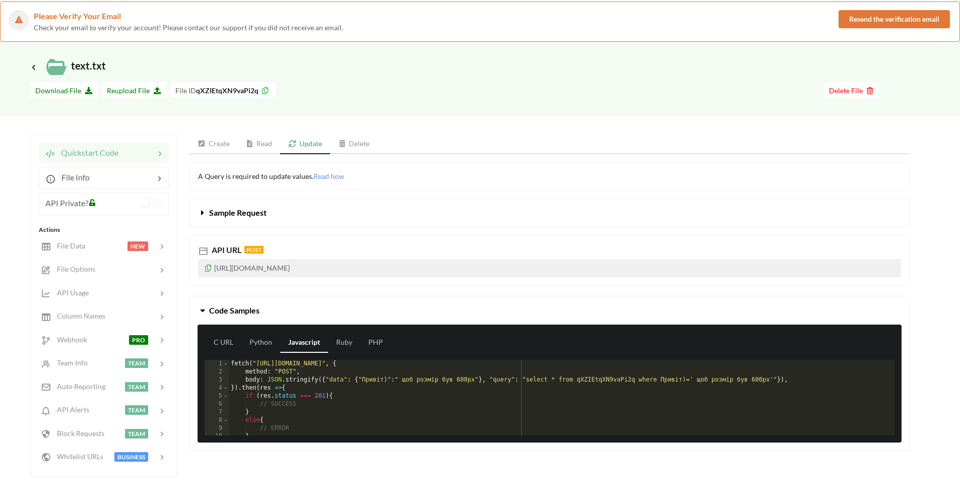
scroll to position [81, 0]
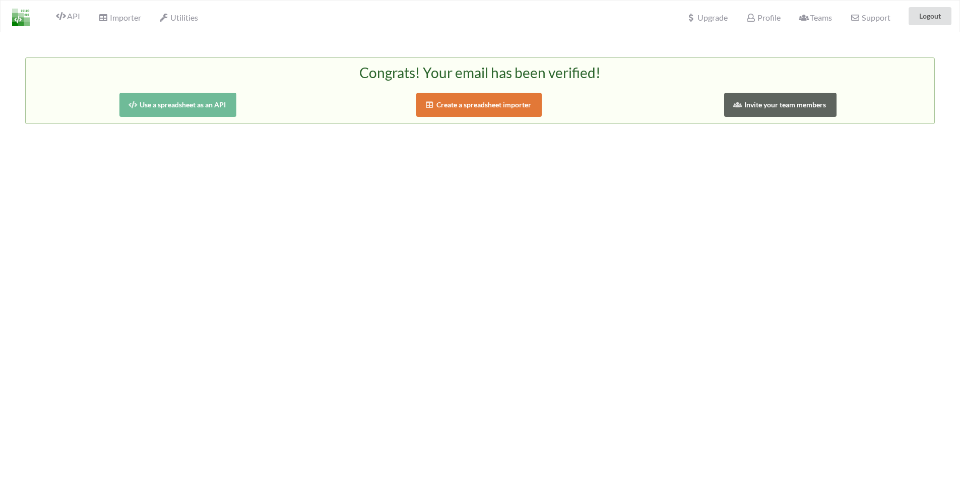
click at [218, 104] on button "Use a spreadsheet as an API" at bounding box center [177, 105] width 117 height 24
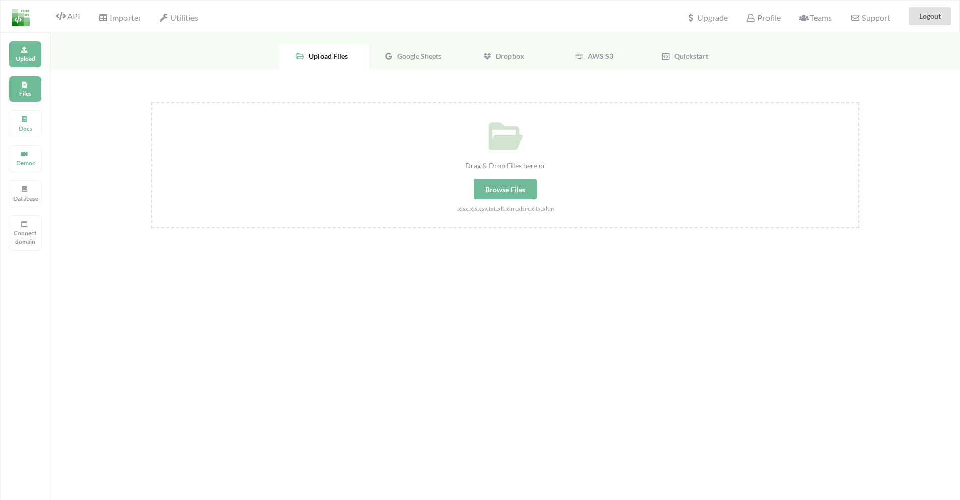
click at [30, 83] on div "Files" at bounding box center [25, 89] width 33 height 27
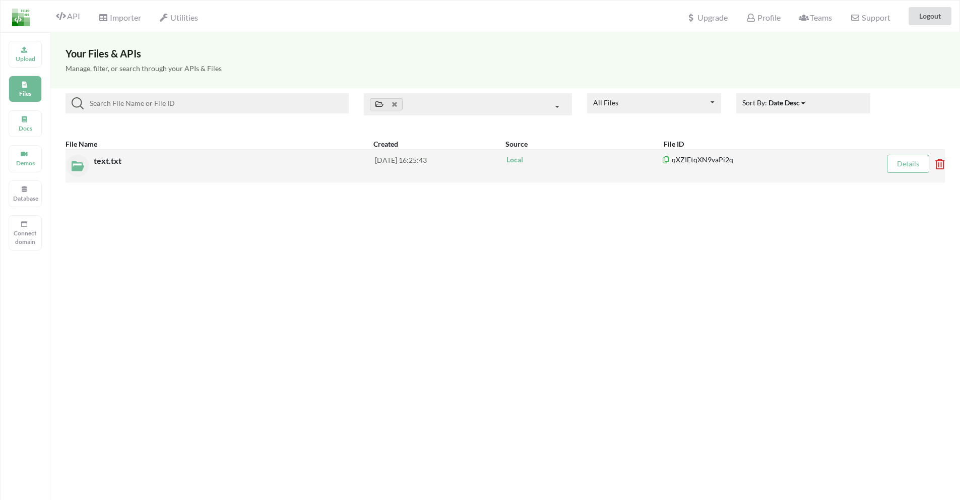
click at [145, 164] on div "text.txt" at bounding box center [234, 166] width 281 height 22
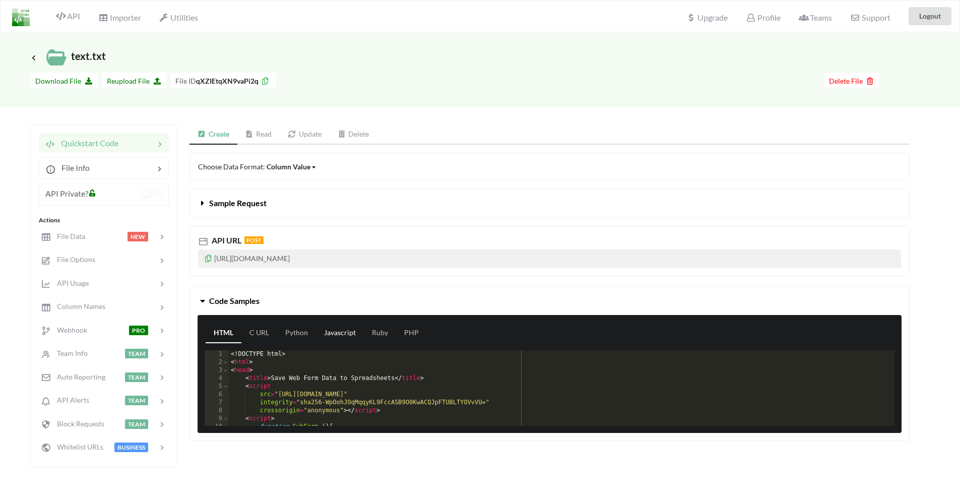
click at [334, 333] on link "Javascript" at bounding box center [340, 333] width 48 height 20
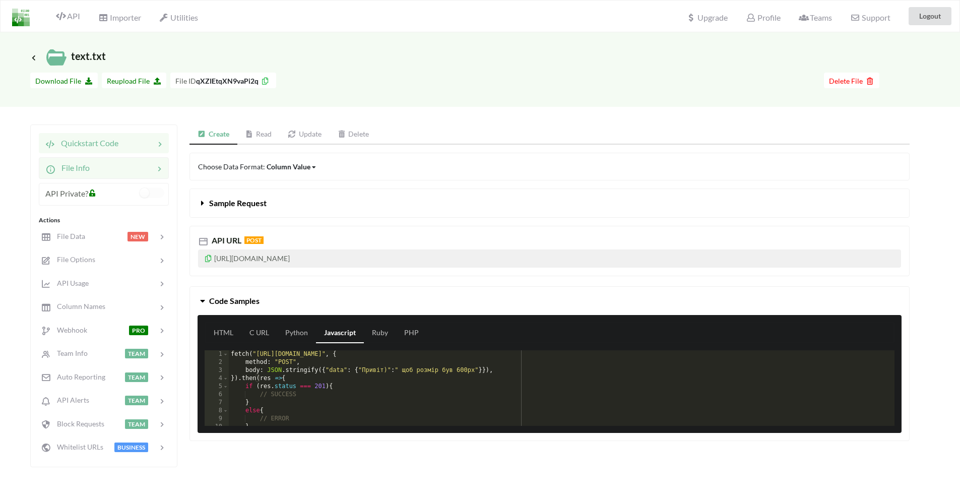
click at [112, 171] on div at bounding box center [122, 168] width 64 height 12
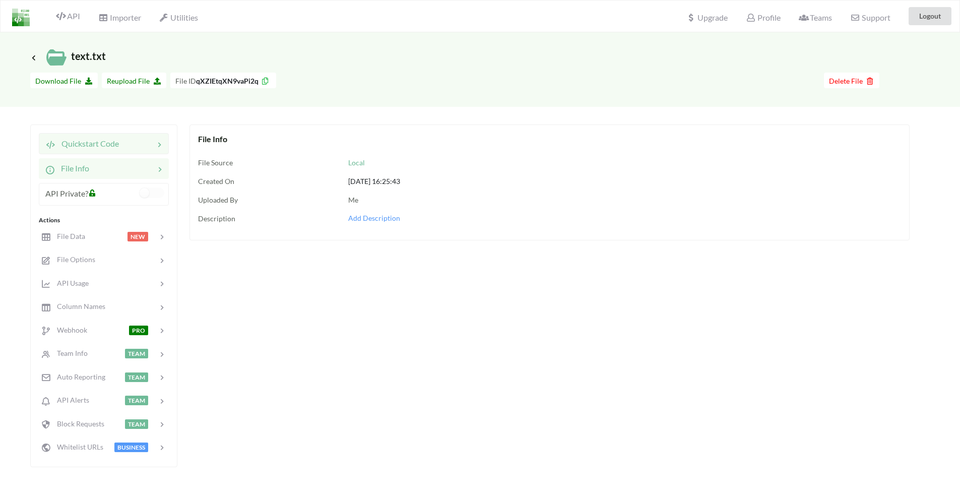
click at [110, 137] on div "Quickstart Code" at bounding box center [104, 143] width 130 height 21
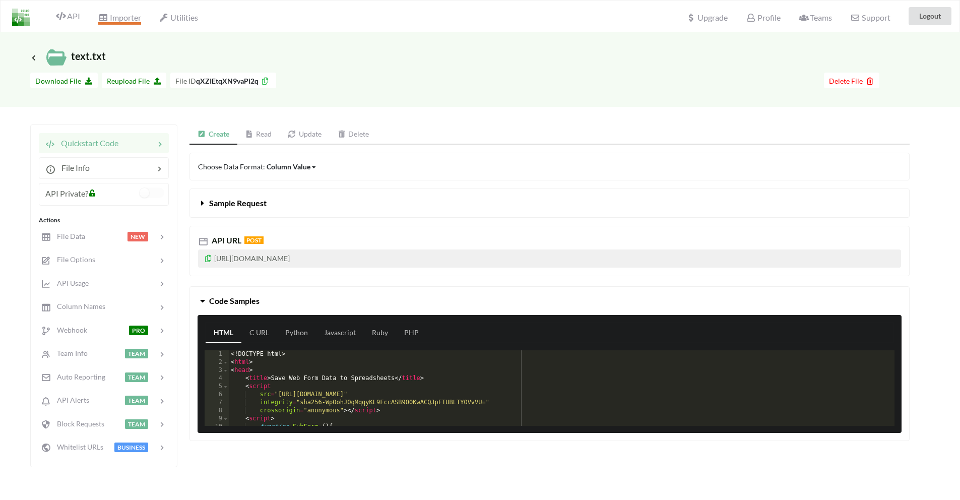
click at [137, 21] on span "Importer" at bounding box center [119, 19] width 42 height 12
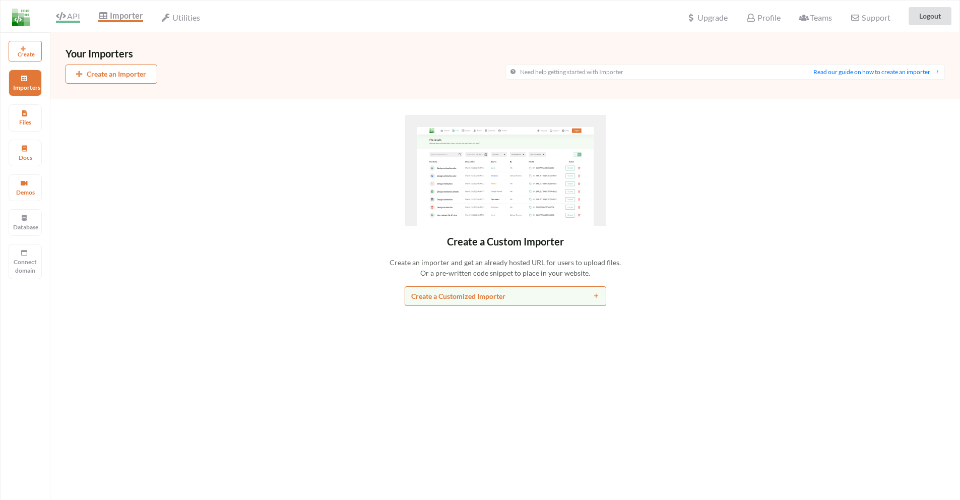
click at [75, 15] on span "API" at bounding box center [68, 17] width 24 height 12
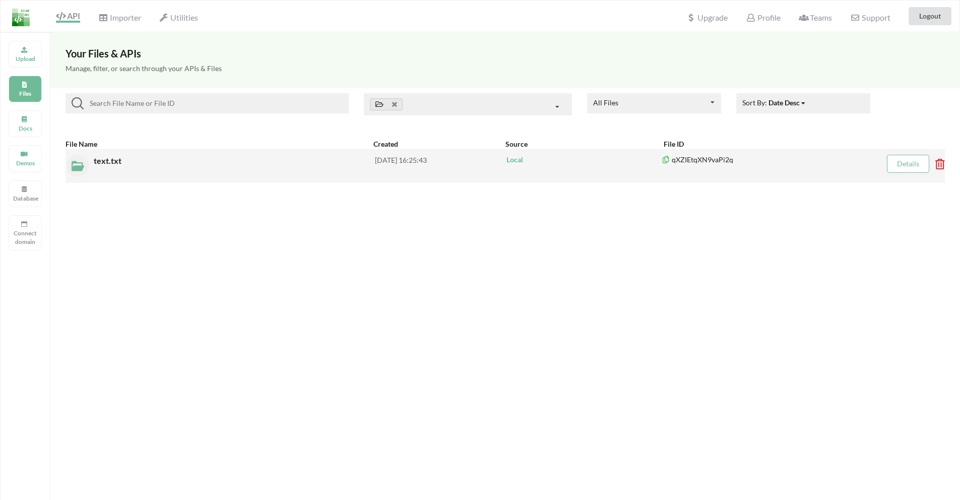
click at [259, 162] on div "text.txt" at bounding box center [234, 166] width 281 height 22
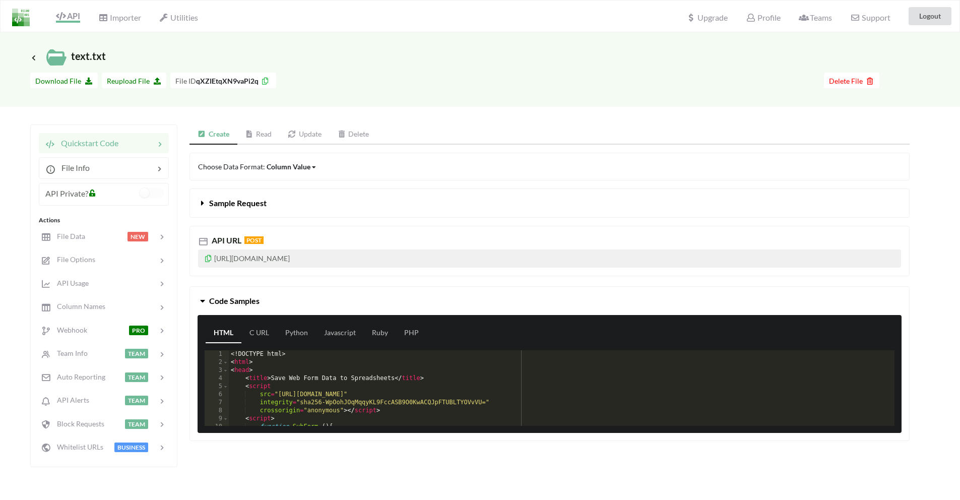
click at [72, 193] on span "API Private?" at bounding box center [66, 193] width 43 height 10
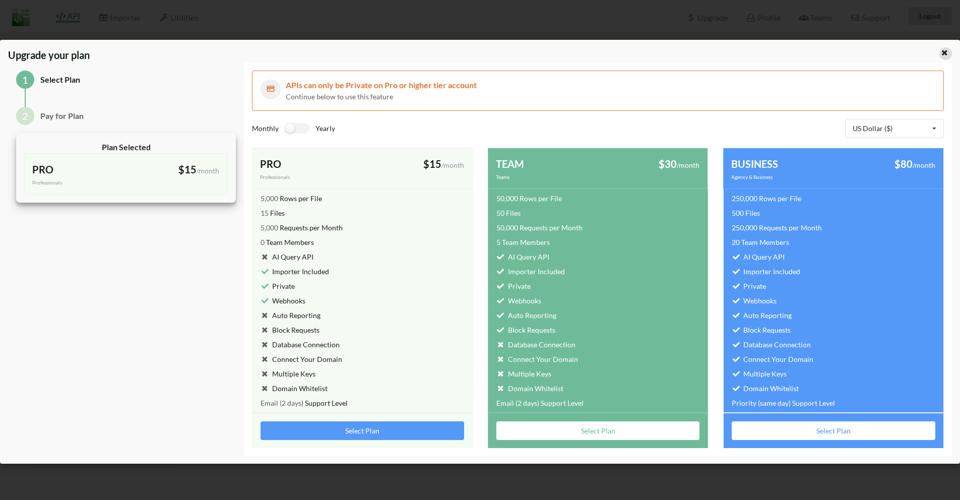
click at [948, 54] on icon at bounding box center [944, 51] width 9 height 7
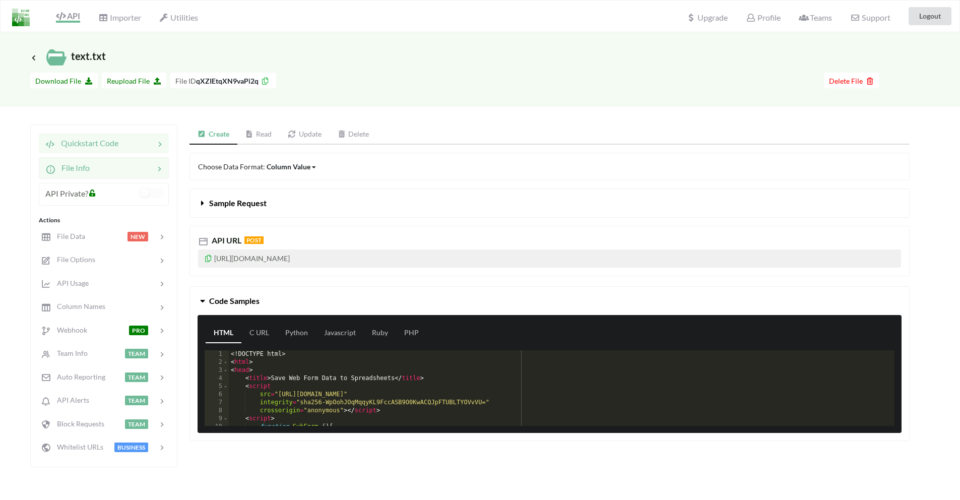
click at [154, 168] on icon at bounding box center [159, 168] width 10 height 12
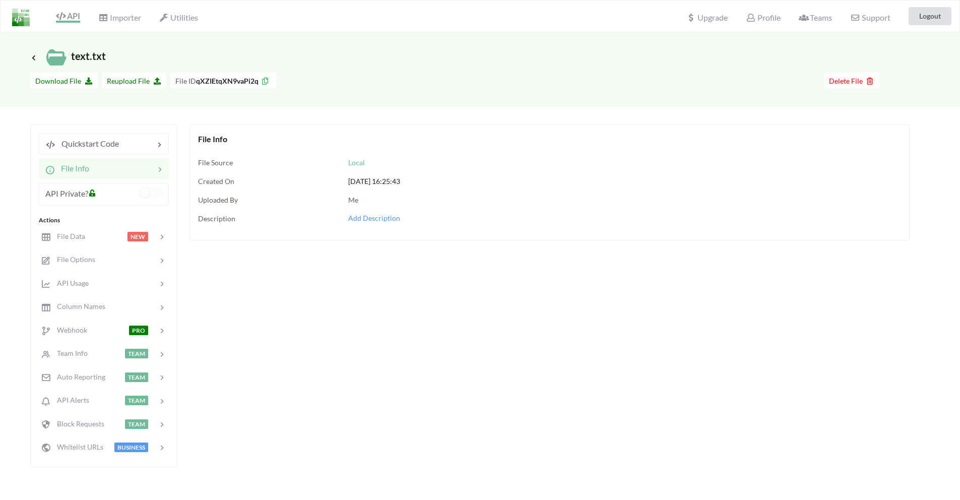
click at [155, 168] on icon at bounding box center [160, 169] width 10 height 12
click at [137, 148] on div at bounding box center [136, 144] width 35 height 12
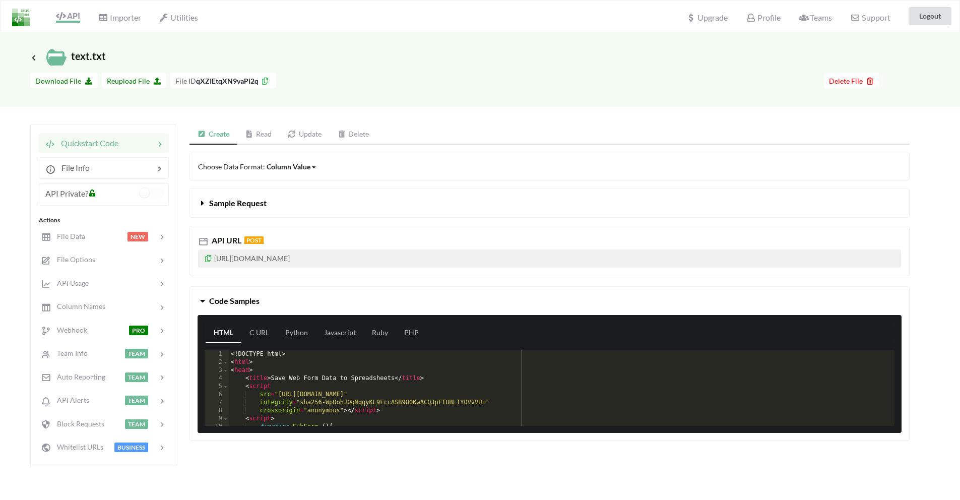
click at [202, 201] on icon at bounding box center [203, 201] width 10 height 8
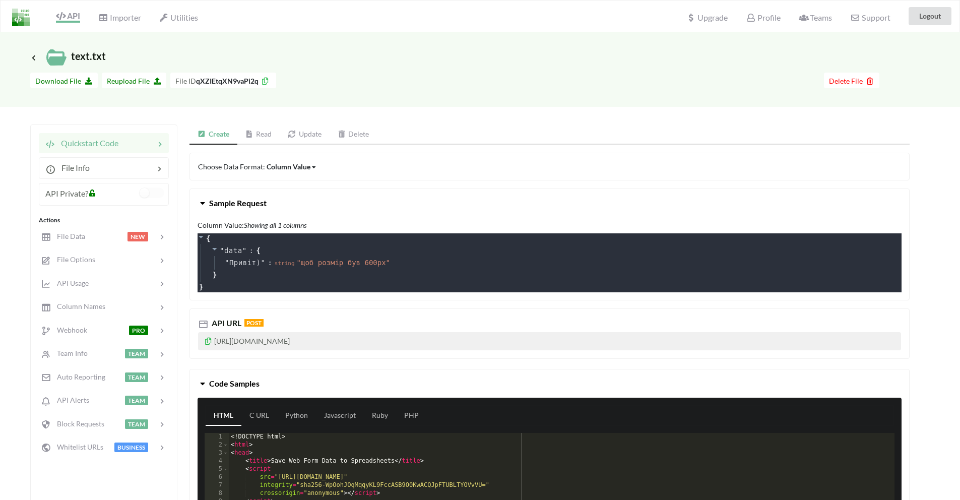
click at [202, 200] on icon at bounding box center [203, 201] width 10 height 8
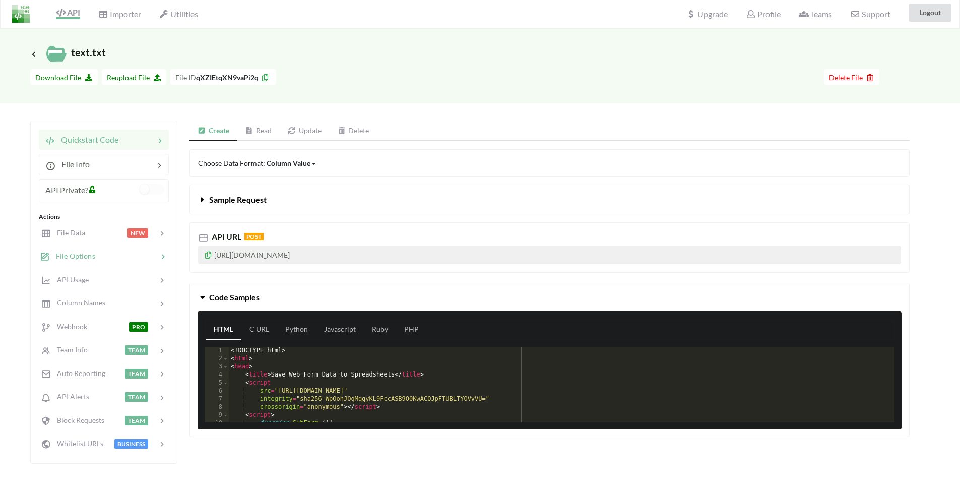
scroll to position [11, 0]
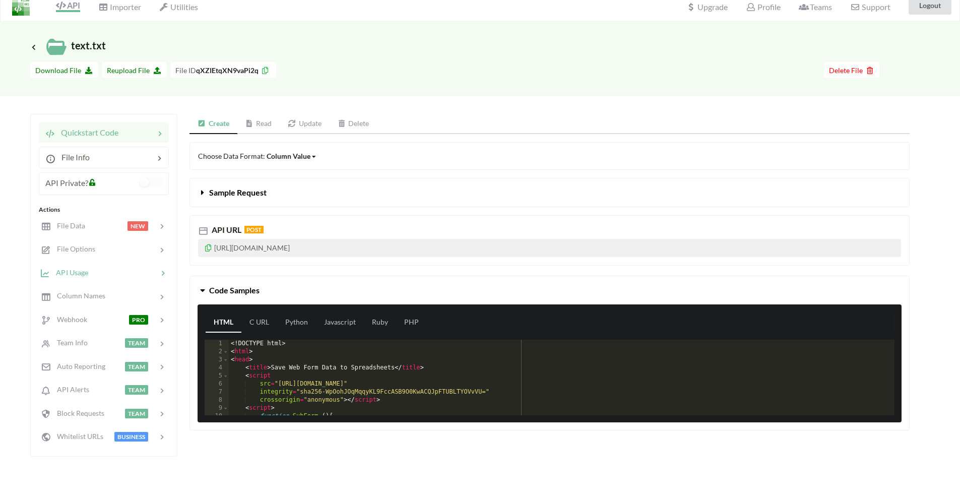
click at [121, 276] on div at bounding box center [123, 273] width 70 height 12
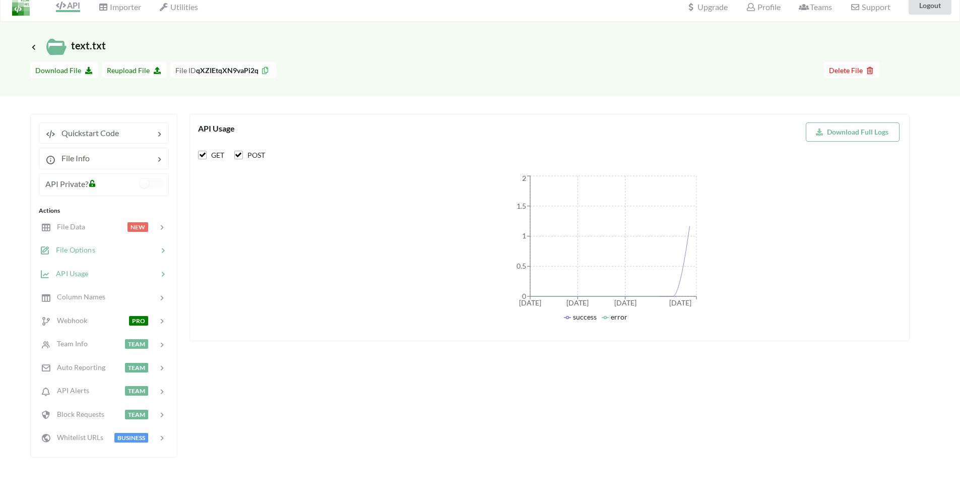
click at [121, 248] on div at bounding box center [126, 250] width 62 height 12
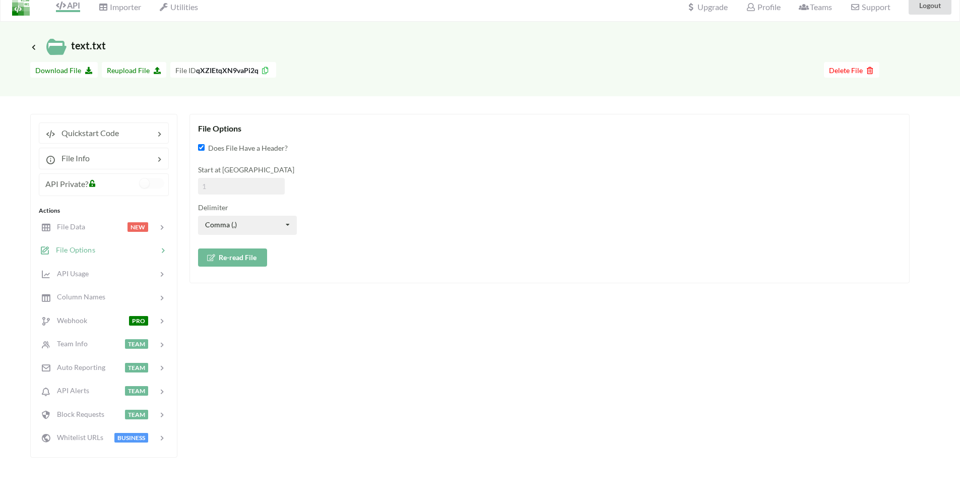
click at [121, 248] on div at bounding box center [126, 250] width 62 height 12
click at [126, 301] on div at bounding box center [131, 297] width 52 height 12
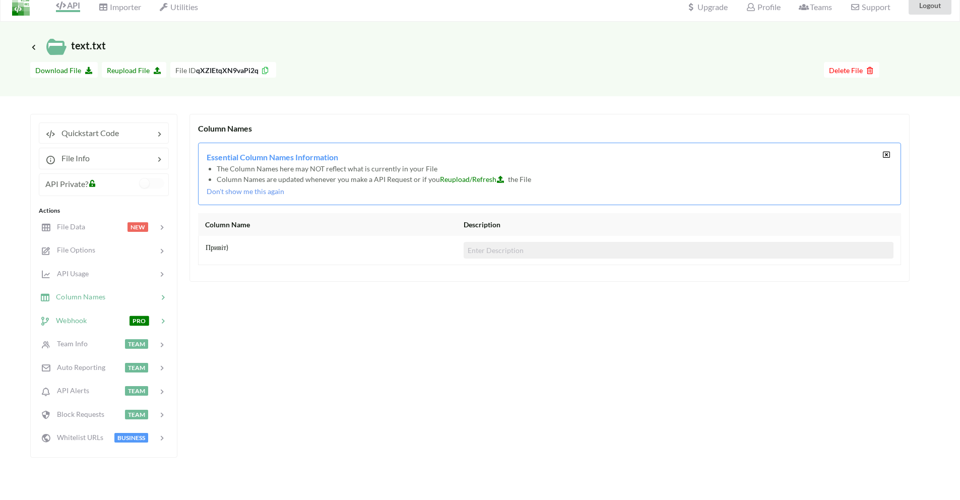
click at [115, 317] on div at bounding box center [108, 320] width 42 height 12
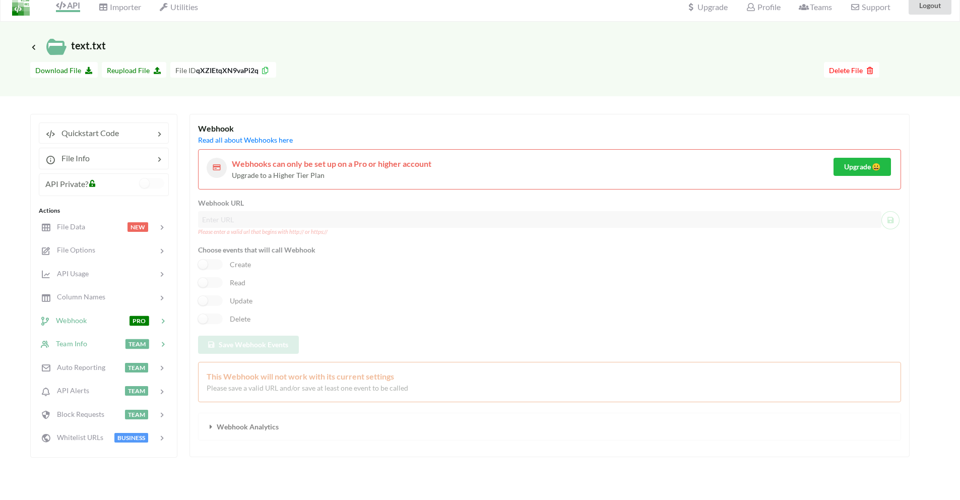
click at [107, 339] on div at bounding box center [106, 344] width 38 height 12
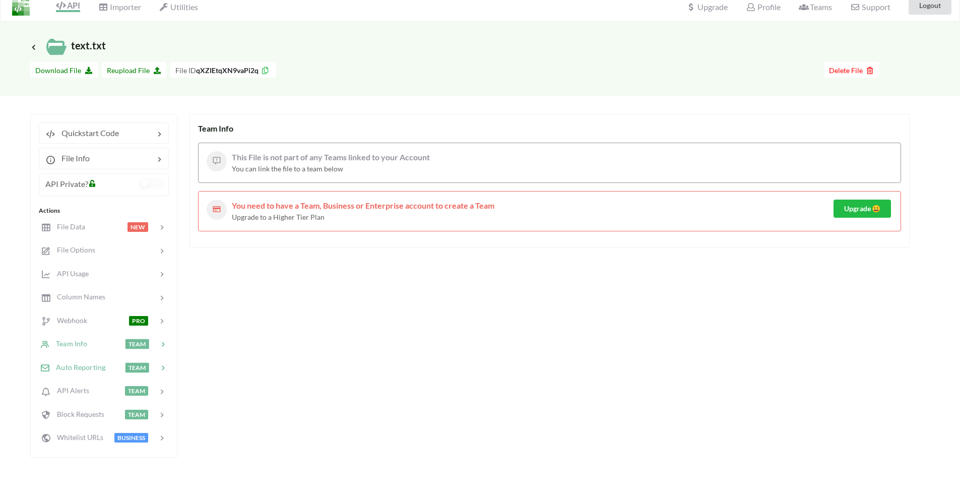
click at [101, 363] on span "Auto Reporting" at bounding box center [77, 366] width 55 height 9
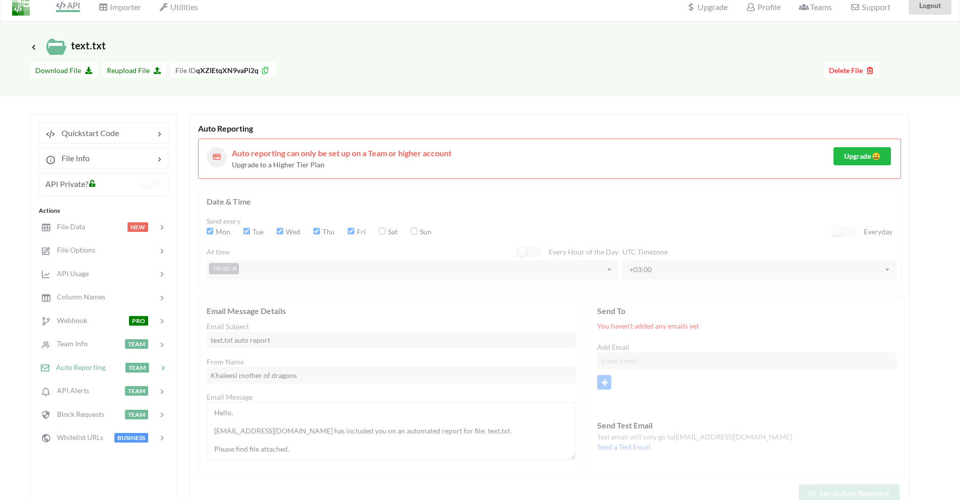
scroll to position [29, 0]
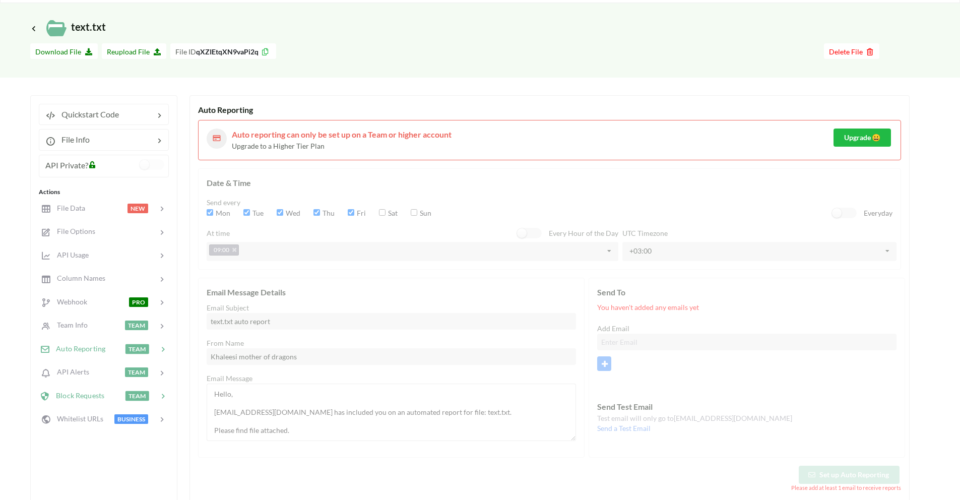
click at [98, 393] on span "Block Requests" at bounding box center [77, 394] width 54 height 9
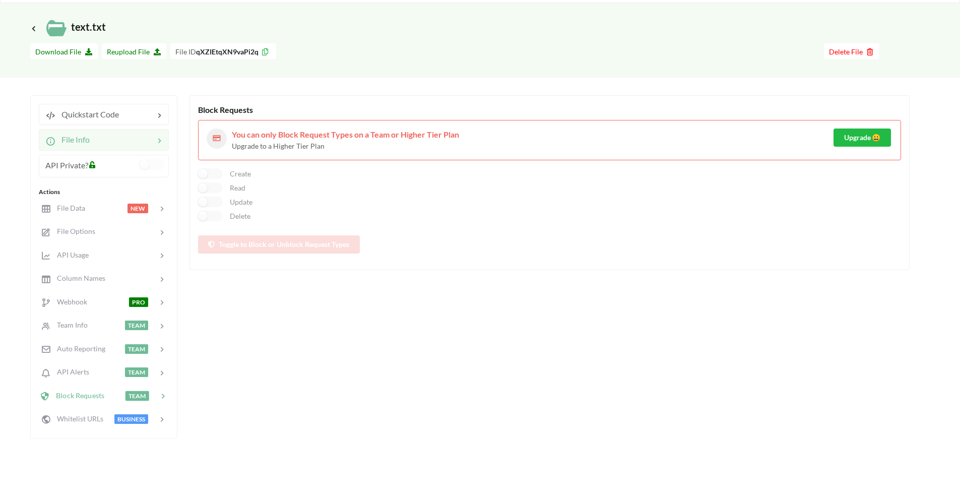
click at [101, 139] on div at bounding box center [122, 140] width 64 height 12
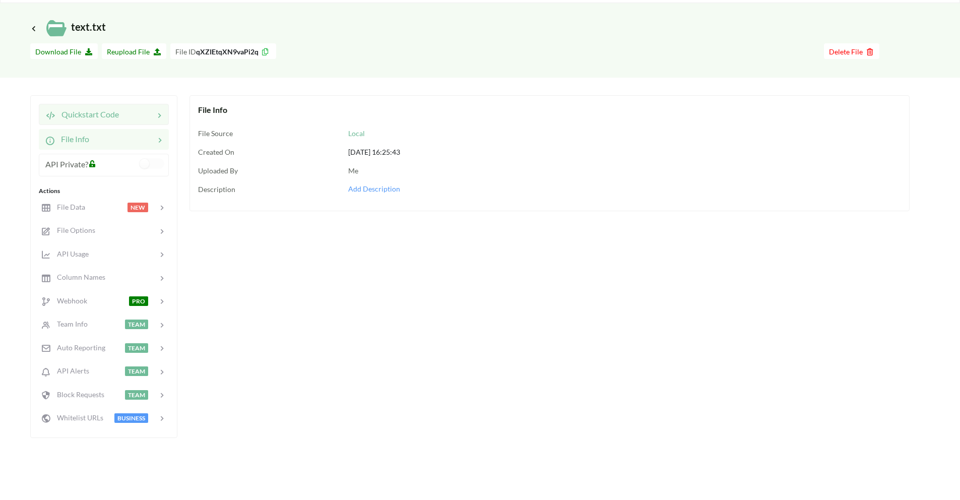
click at [114, 112] on span "Quickstart Code" at bounding box center [86, 114] width 63 height 10
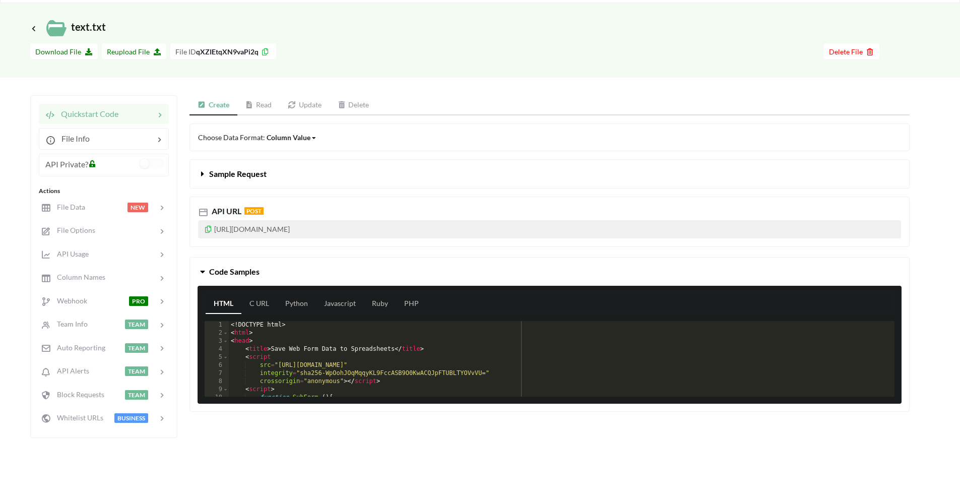
click at [270, 99] on link "Read" at bounding box center [258, 105] width 43 height 20
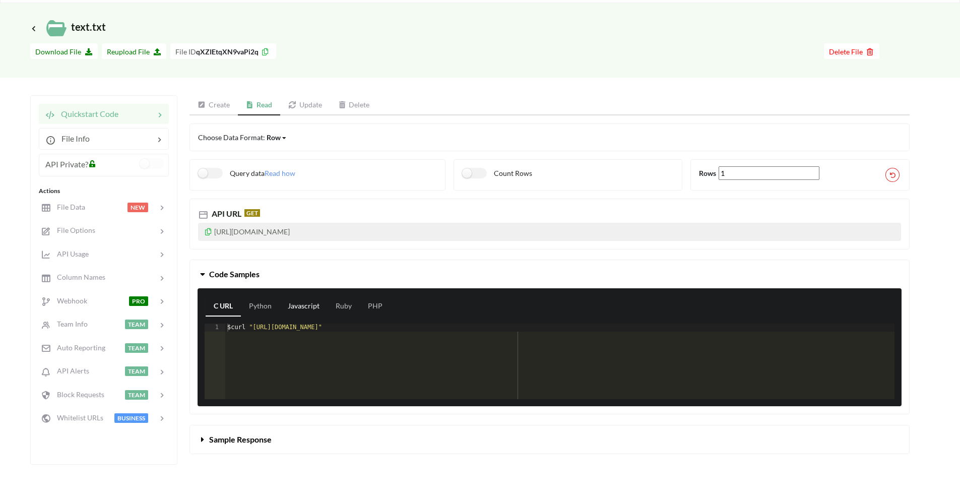
click at [305, 308] on link "Javascript" at bounding box center [304, 306] width 48 height 20
click at [213, 174] on label "Query data" at bounding box center [231, 173] width 67 height 11
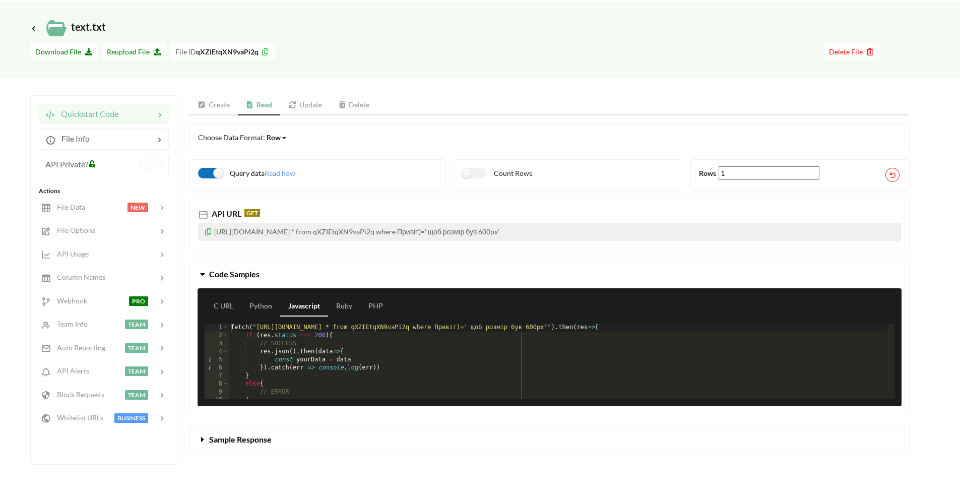
click at [210, 173] on label "Query data" at bounding box center [231, 173] width 67 height 11
click at [211, 173] on label "Query data" at bounding box center [231, 173] width 67 height 11
click at [93, 166] on icon at bounding box center [92, 162] width 9 height 7
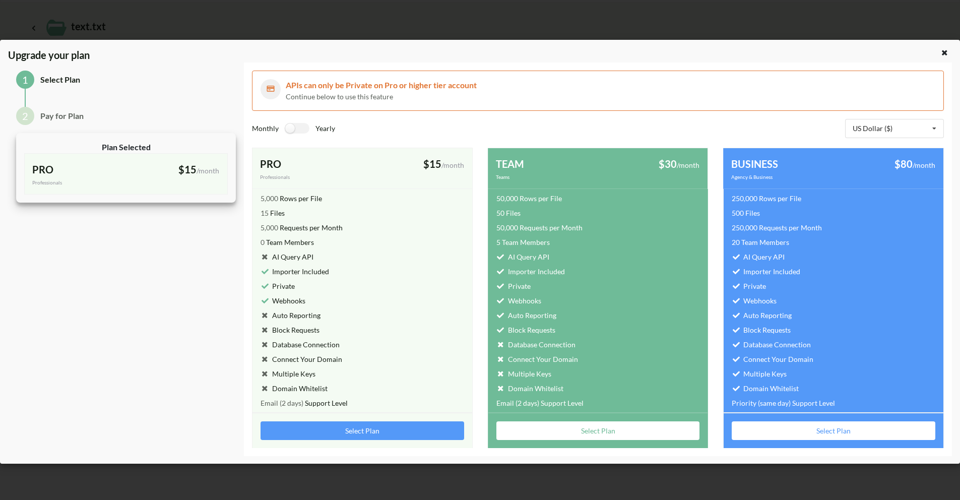
scroll to position [0, 0]
click at [945, 51] on icon at bounding box center [944, 51] width 9 height 7
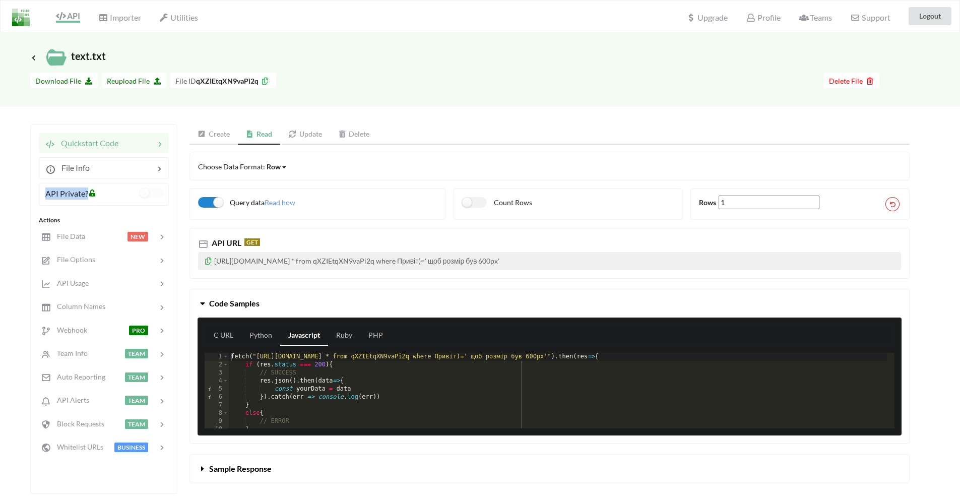
drag, startPoint x: 98, startPoint y: 197, endPoint x: 115, endPoint y: 200, distance: 17.8
click at [115, 200] on div "API Private?" at bounding box center [104, 194] width 130 height 23
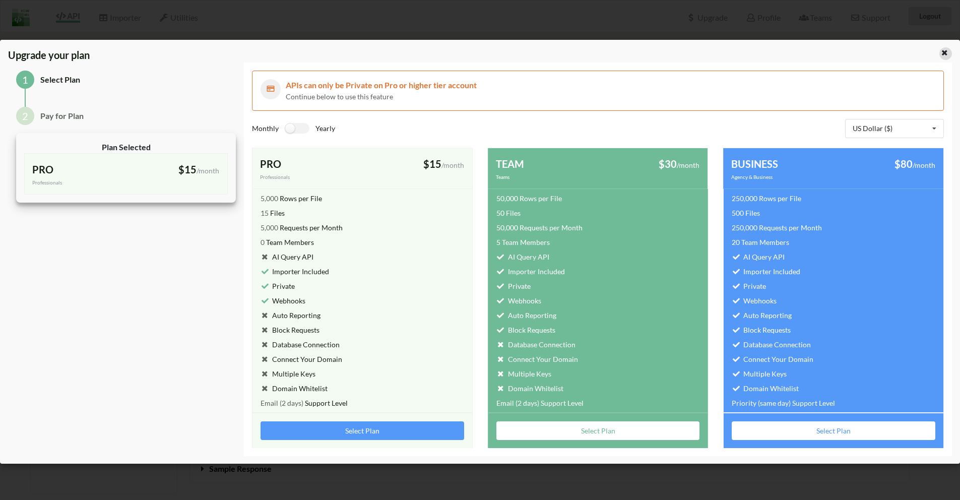
click at [941, 53] on icon at bounding box center [944, 51] width 9 height 7
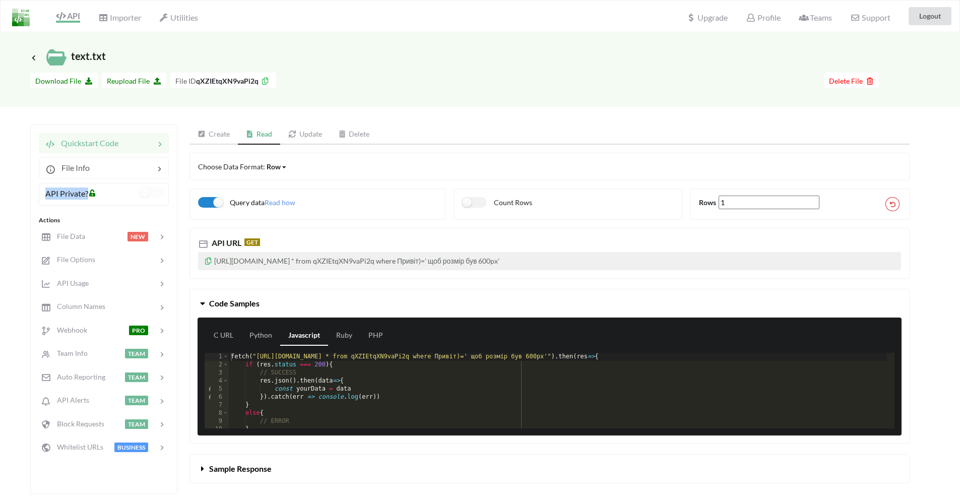
drag, startPoint x: 43, startPoint y: 194, endPoint x: 87, endPoint y: 196, distance: 43.9
click at [87, 196] on div "API Private?" at bounding box center [104, 194] width 130 height 23
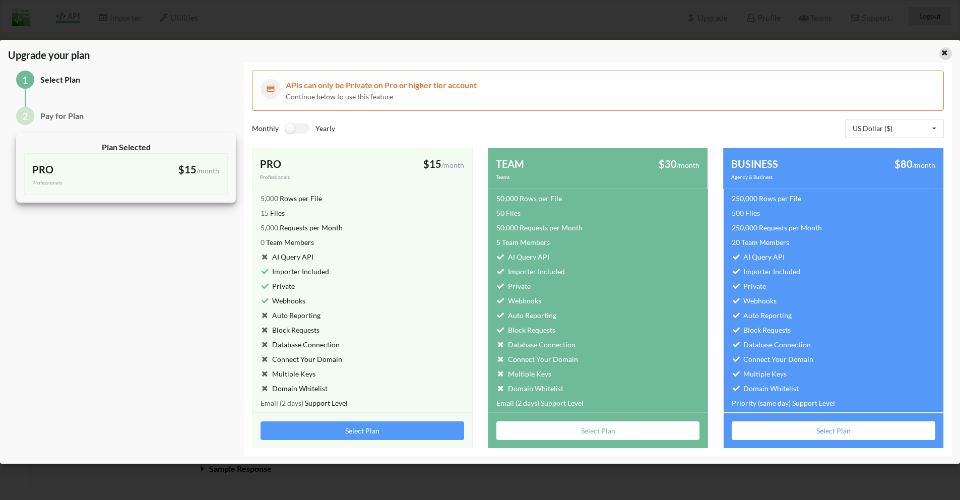
click at [948, 53] on icon at bounding box center [944, 51] width 9 height 7
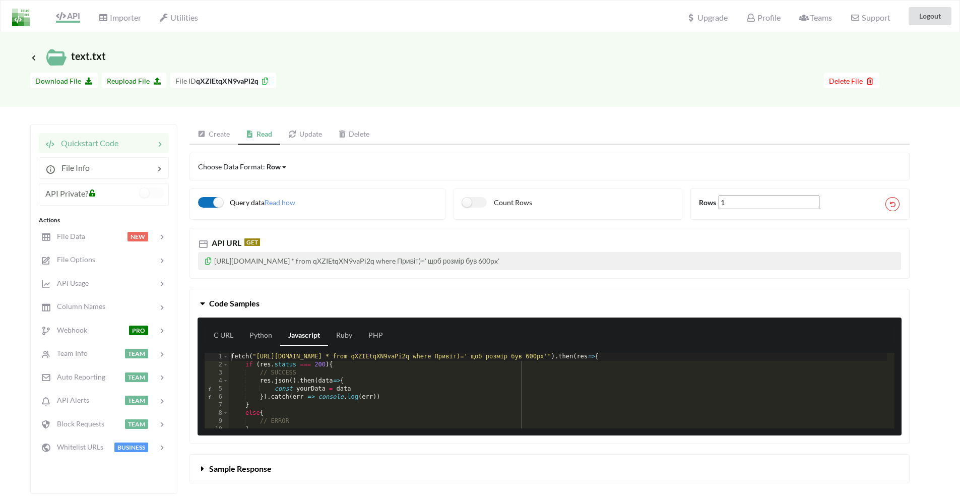
click at [210, 203] on label "Query data" at bounding box center [231, 202] width 67 height 11
checkbox input "false"
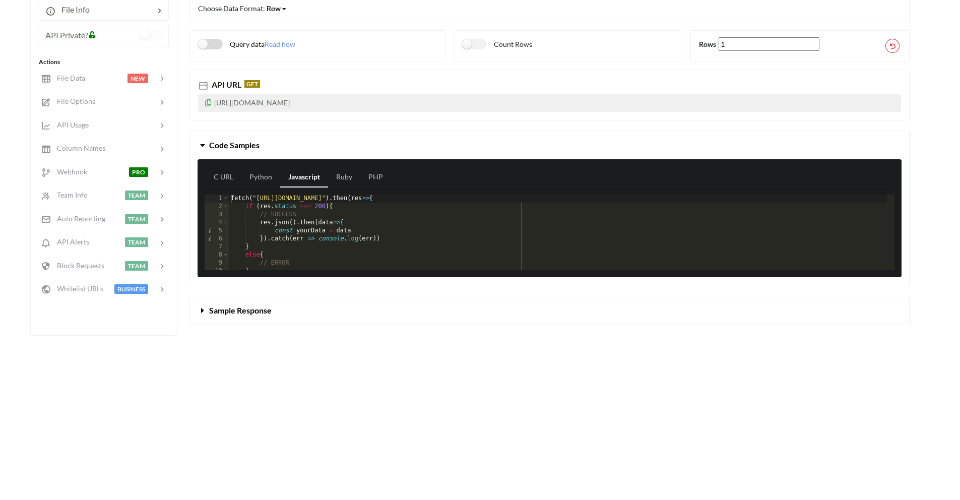
scroll to position [159, 0]
click at [249, 306] on span "Sample Response" at bounding box center [240, 310] width 62 height 10
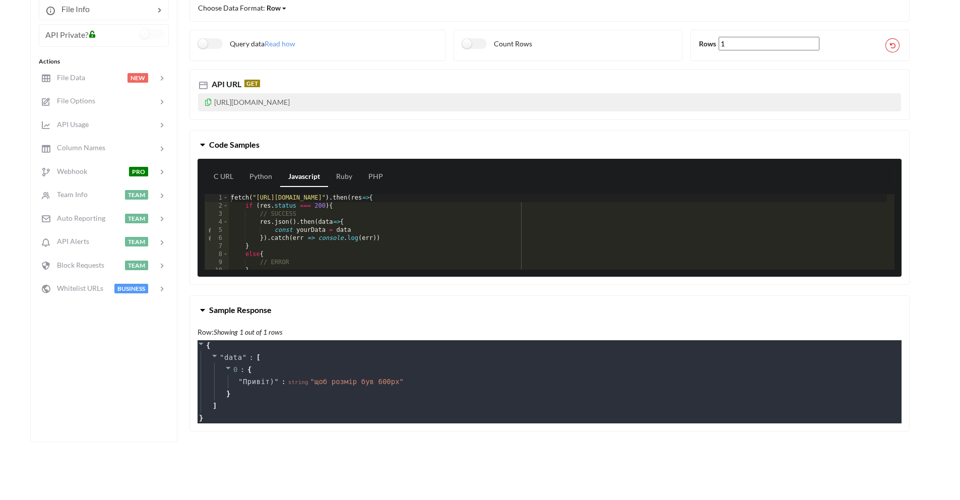
click at [249, 305] on span "Sample Response" at bounding box center [240, 310] width 62 height 10
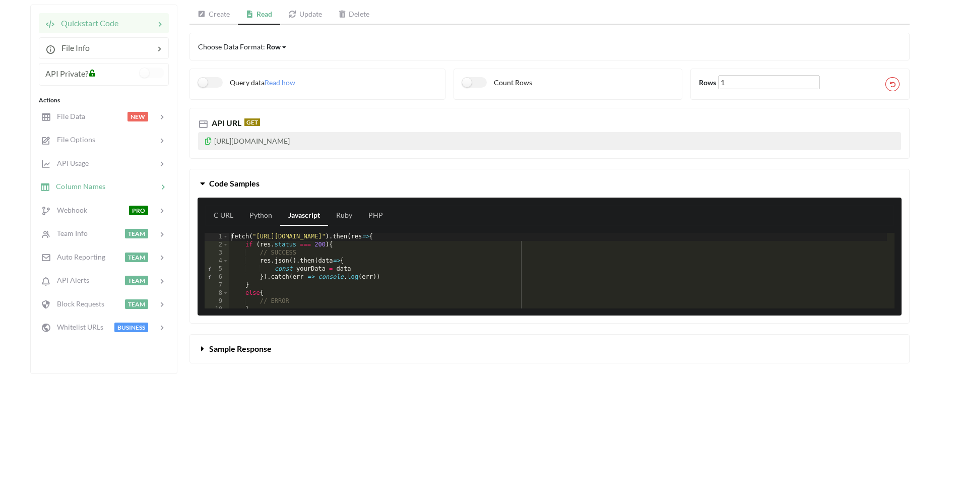
scroll to position [76, 0]
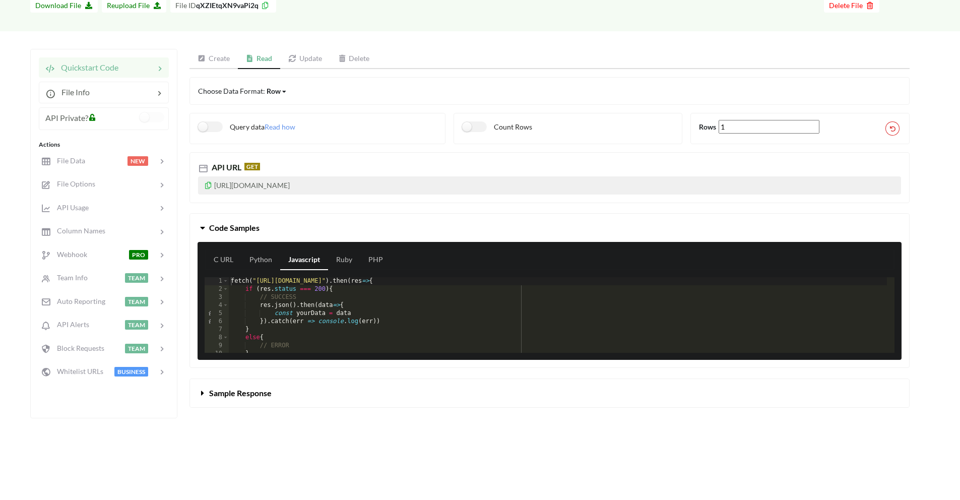
click at [63, 119] on span "API Private?" at bounding box center [66, 118] width 43 height 10
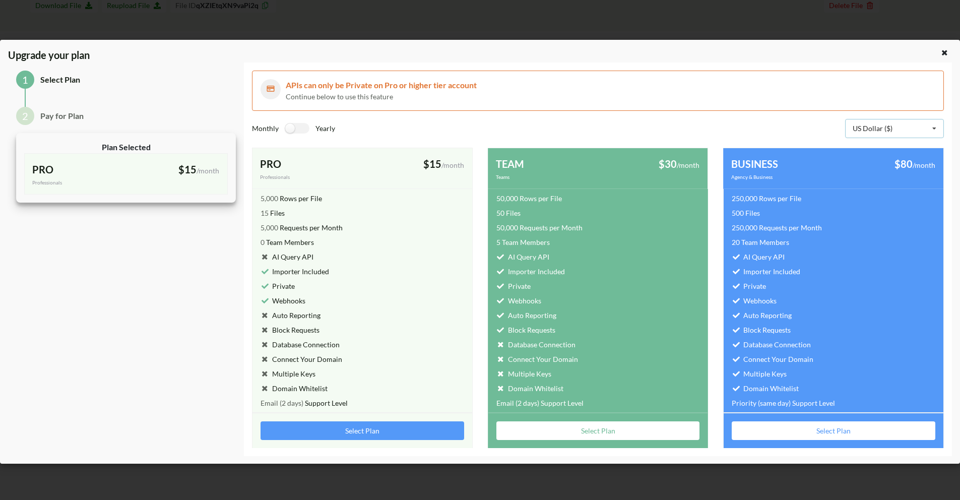
click at [927, 127] on icon at bounding box center [934, 128] width 15 height 19
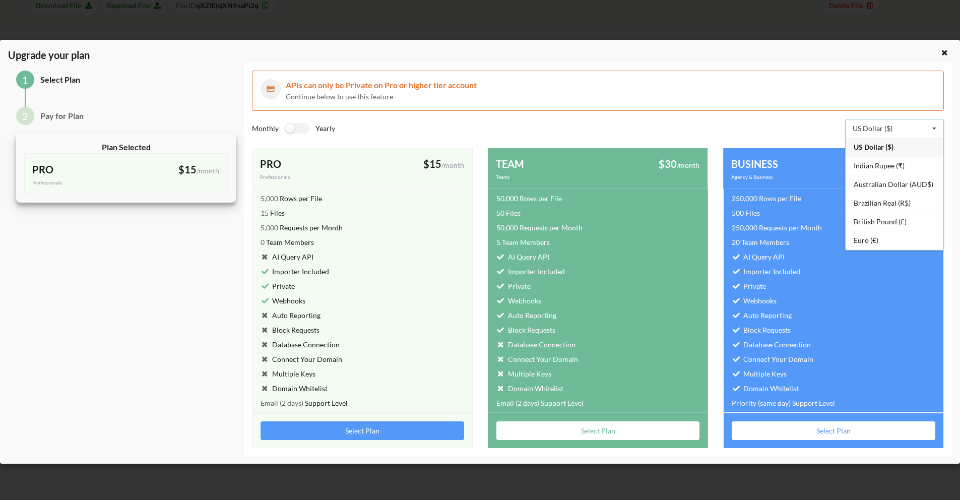
click at [794, 129] on div "US Dollar ($) US Dollar ($) Indian Rupee (₹) Australian Dollar (AUD$) Brazilian…" at bounding box center [771, 129] width 346 height 21
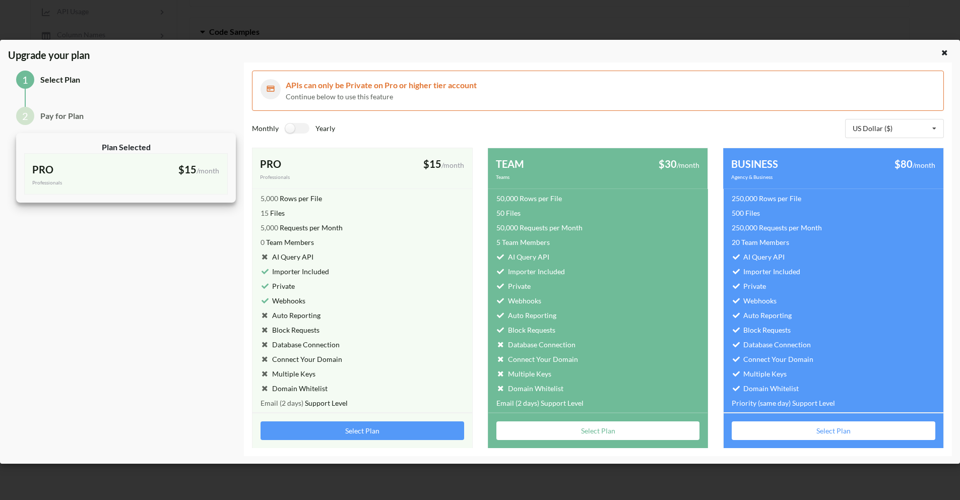
scroll to position [265, 0]
click at [947, 54] on icon at bounding box center [944, 51] width 9 height 7
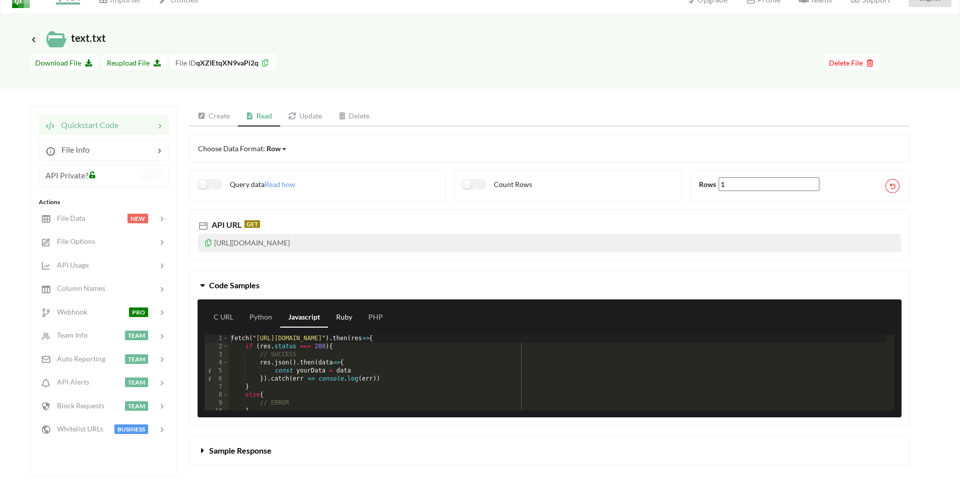
scroll to position [0, 0]
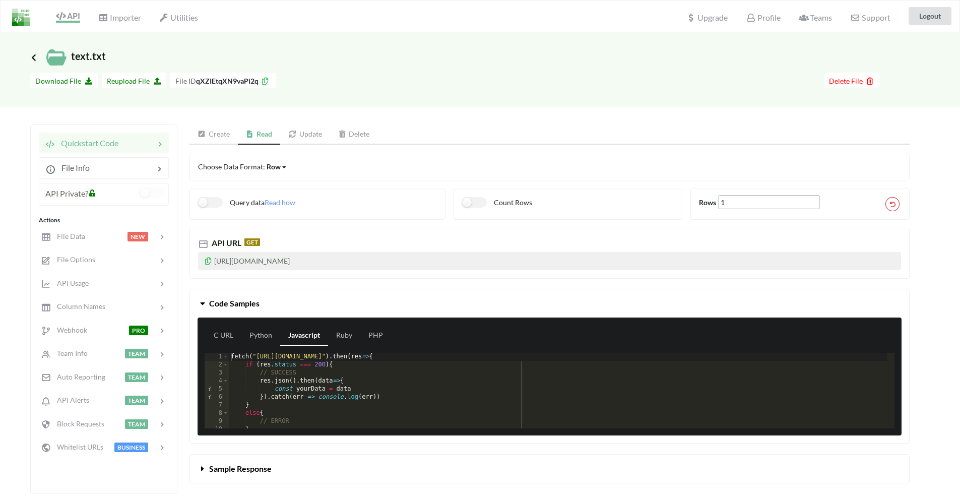
click at [36, 59] on icon at bounding box center [33, 57] width 9 height 8
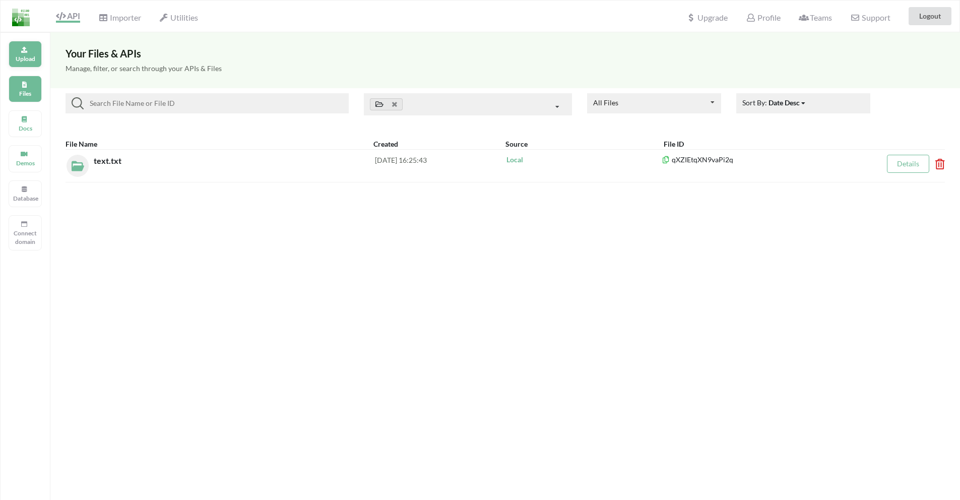
click at [25, 56] on p "Upload" at bounding box center [25, 58] width 24 height 9
